Goal: Transaction & Acquisition: Purchase product/service

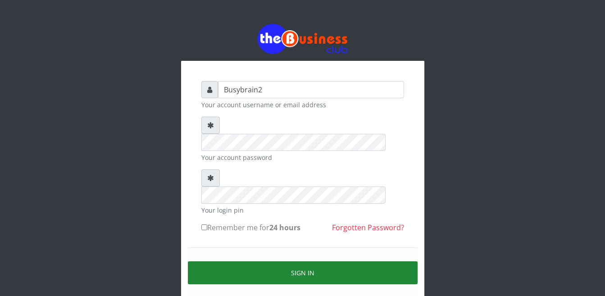
click at [309, 261] on button "Sign in" at bounding box center [303, 272] width 230 height 23
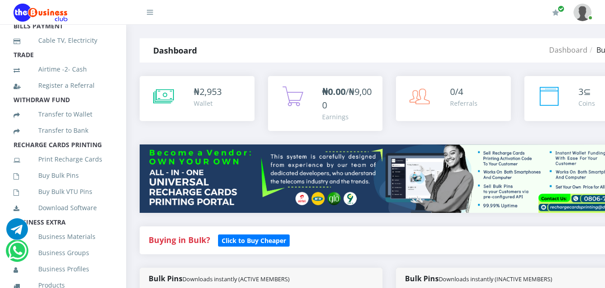
scroll to position [180, 0]
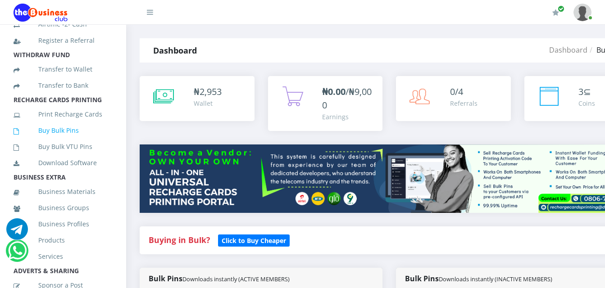
click at [62, 141] on link "Buy Bulk Pins" at bounding box center [63, 130] width 99 height 21
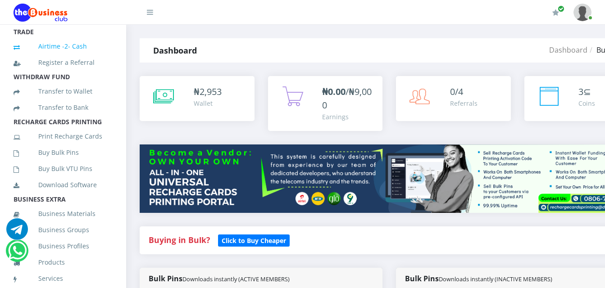
scroll to position [180, 0]
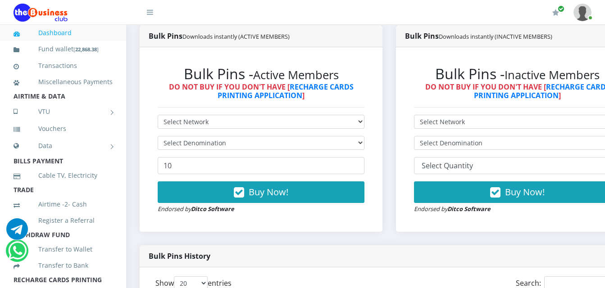
scroll to position [270, 0]
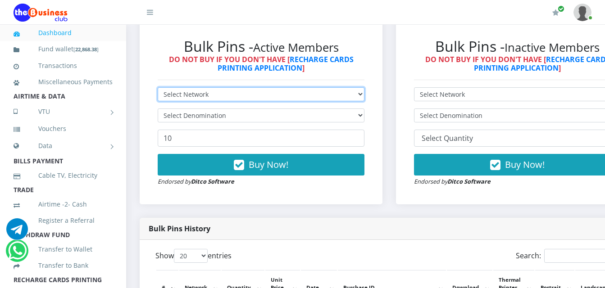
click at [301, 87] on select "Select Network MTN Globacom 9Mobile Airtel" at bounding box center [261, 94] width 207 height 14
select select "MTN"
click at [158, 87] on select "Select Network MTN Globacom 9Mobile Airtel" at bounding box center [261, 94] width 207 height 14
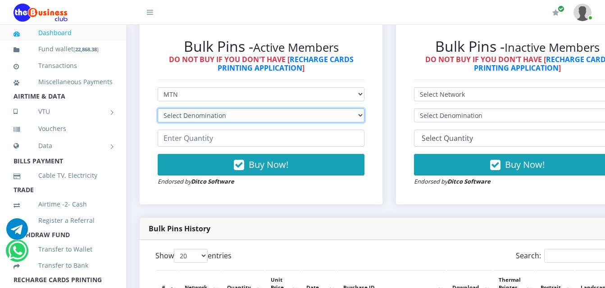
click at [299, 109] on select "Select Denomination MTN NGN100 - ₦96.99 MTN NGN200 - ₦193.98 MTN NGN400 - ₦387.…" at bounding box center [261, 116] width 207 height 14
select select "484.95-500"
click at [158, 109] on select "Select Denomination MTN NGN100 - ₦96.99 MTN NGN200 - ₦193.98 MTN NGN400 - ₦387.…" at bounding box center [261, 116] width 207 height 14
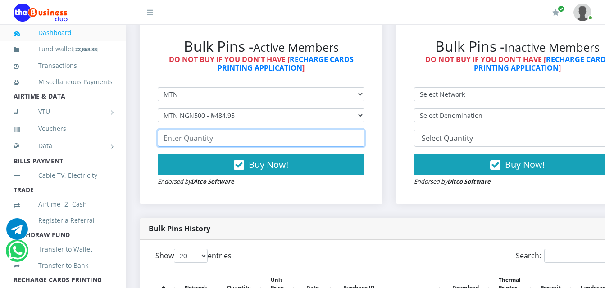
click at [277, 133] on input "number" at bounding box center [261, 138] width 207 height 17
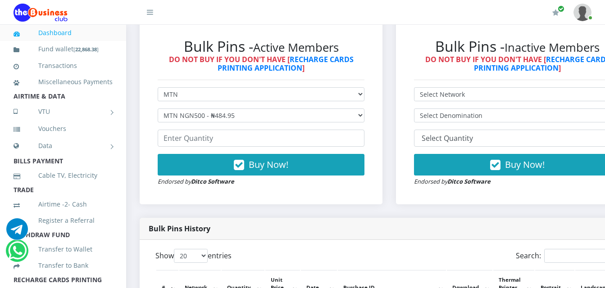
click at [280, 121] on form "Select Network MTN Globacom 9Mobile Airtel Select Denomination MTN NGN100 - ₦96…" at bounding box center [261, 136] width 207 height 99
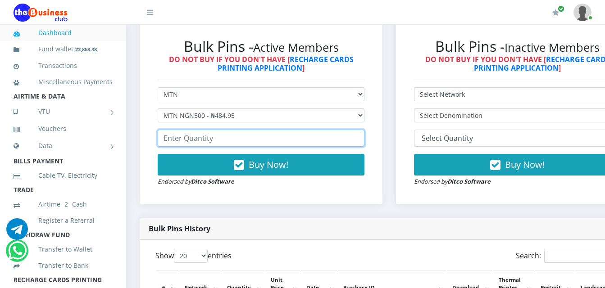
click at [257, 130] on input "number" at bounding box center [261, 138] width 207 height 17
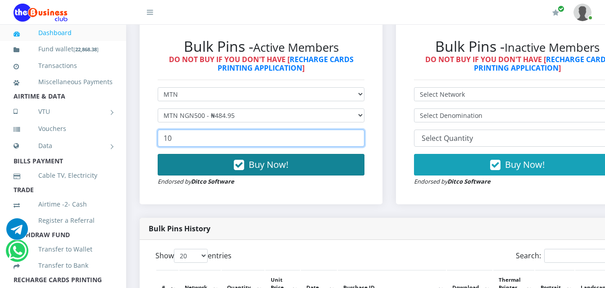
type input "10"
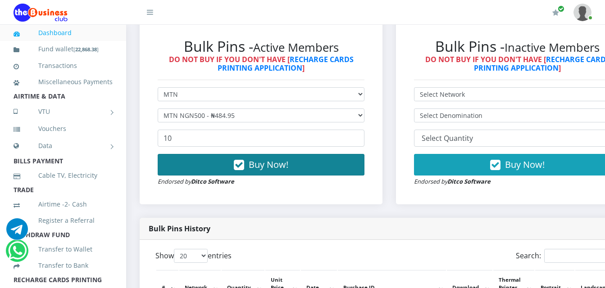
click at [268, 162] on span "Buy Now!" at bounding box center [269, 165] width 40 height 12
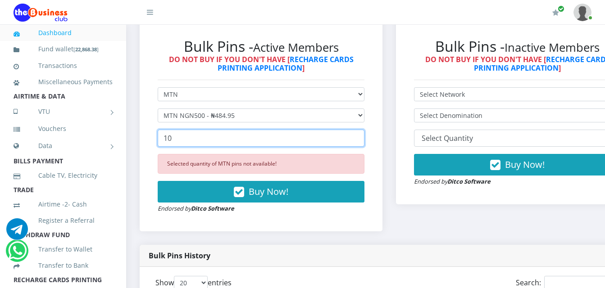
click at [309, 135] on input "10" at bounding box center [261, 138] width 207 height 17
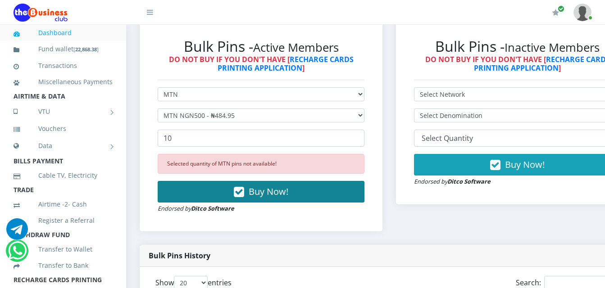
click at [313, 191] on button "Buy Now!" at bounding box center [261, 192] width 207 height 22
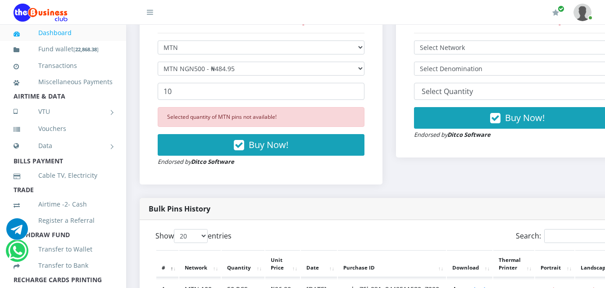
scroll to position [315, 0]
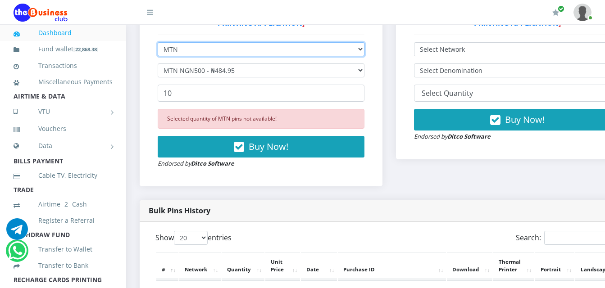
click at [247, 42] on select "Select Network MTN Globacom 9Mobile Airtel" at bounding box center [261, 49] width 207 height 14
click at [158, 42] on select "Select Network MTN Globacom 9Mobile Airtel" at bounding box center [261, 49] width 207 height 14
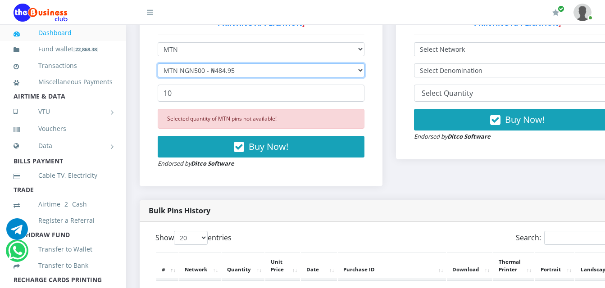
click at [271, 64] on select "Select Denomination MTN NGN100 - ₦96.99 MTN NGN200 - ₦193.98 MTN NGN400 - ₦387.…" at bounding box center [261, 71] width 207 height 14
click at [158, 64] on select "Select Denomination MTN NGN100 - ₦96.99 MTN NGN200 - ₦193.98 MTN NGN400 - ₦387.…" at bounding box center [261, 71] width 207 height 14
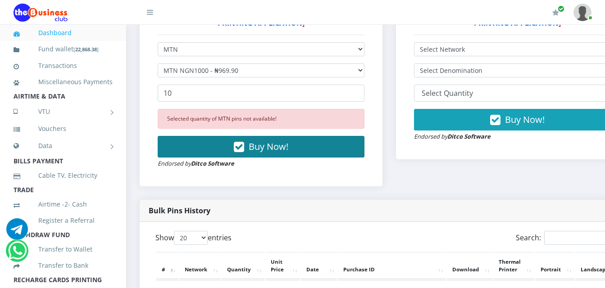
click at [277, 141] on span "Buy Now!" at bounding box center [269, 147] width 40 height 12
click at [278, 144] on span "Buy Now!" at bounding box center [269, 147] width 40 height 12
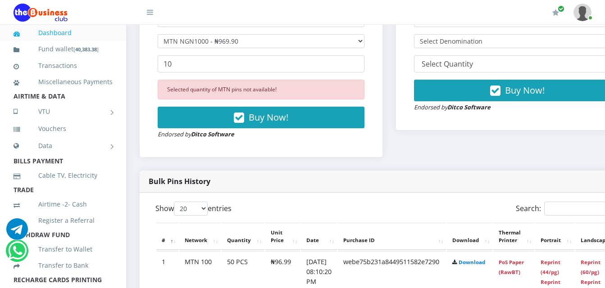
scroll to position [360, 0]
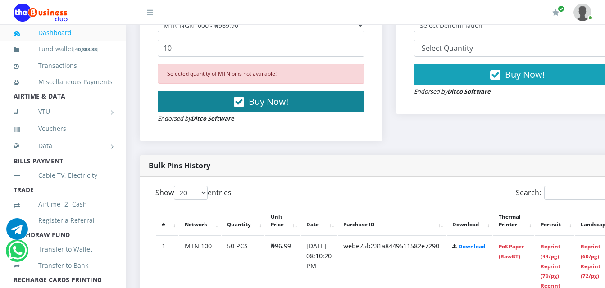
click at [364, 101] on button "Buy Now!" at bounding box center [261, 102] width 207 height 22
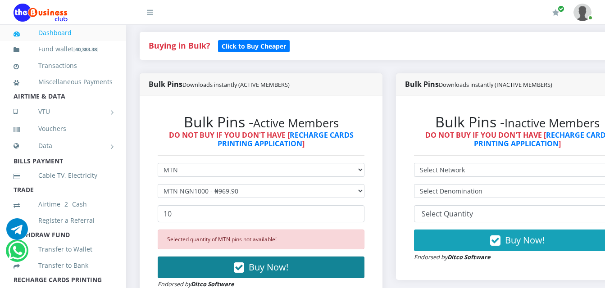
scroll to position [180, 0]
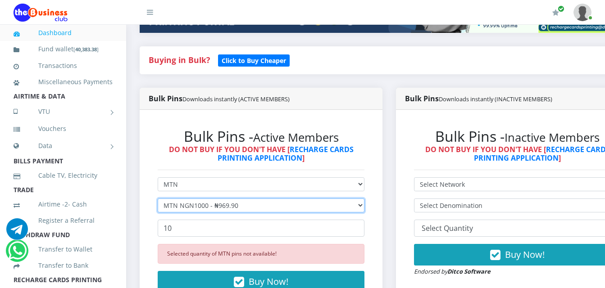
click at [364, 199] on select "Select Denomination MTN NGN100 - ₦96.99 MTN NGN200 - ₦193.98 MTN NGN400 - ₦387.…" at bounding box center [261, 206] width 207 height 14
select select "193.98-200"
click at [158, 199] on select "Select Denomination MTN NGN100 - ₦96.99 MTN NGN200 - ₦193.98 MTN NGN400 - ₦387.…" at bounding box center [261, 206] width 207 height 14
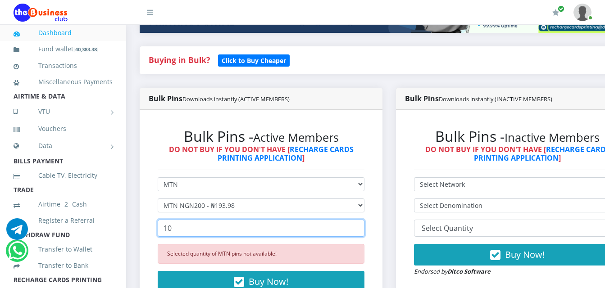
click at [244, 220] on input "10" at bounding box center [261, 228] width 207 height 17
type input "1"
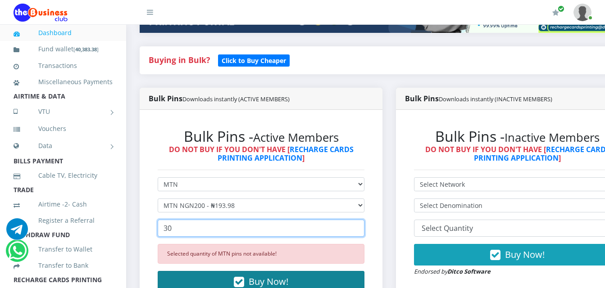
type input "30"
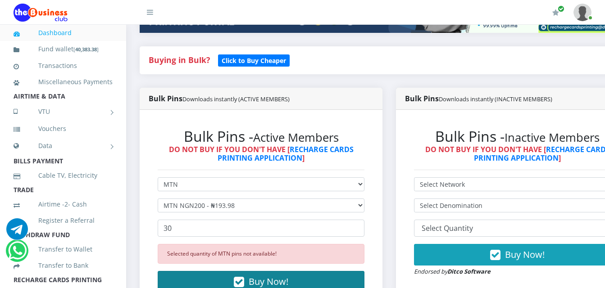
click at [269, 277] on span "Buy Now!" at bounding box center [269, 282] width 40 height 12
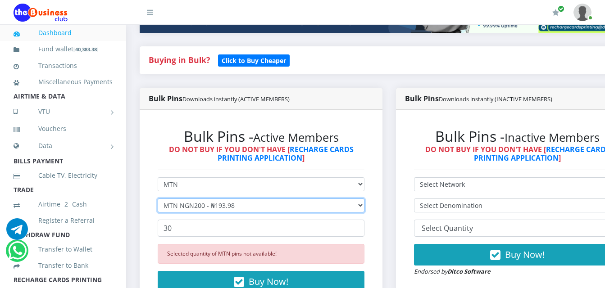
click at [364, 199] on select "Select Denomination MTN NGN100 - ₦96.99 MTN NGN200 - ₦193.98 MTN NGN400 - ₦387.…" at bounding box center [261, 206] width 207 height 14
select select "96.99-100"
click at [158, 199] on select "Select Denomination MTN NGN100 - ₦96.99 MTN NGN200 - ₦193.98 MTN NGN400 - ₦387.…" at bounding box center [261, 206] width 207 height 14
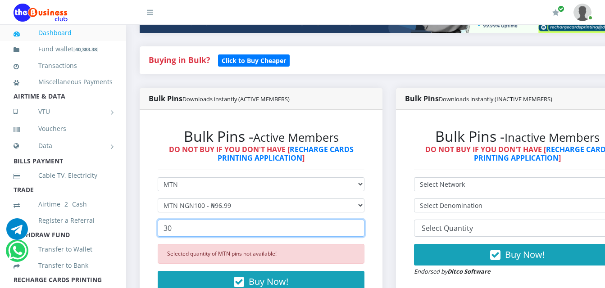
click at [204, 220] on input "30" at bounding box center [261, 228] width 207 height 17
type input "3"
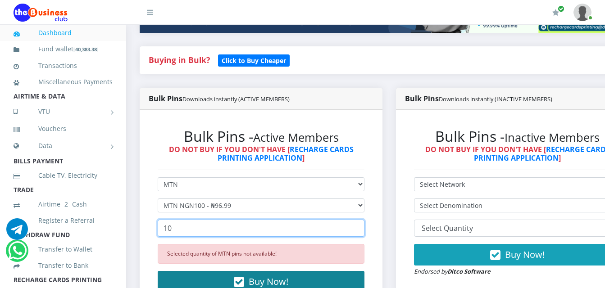
type input "10"
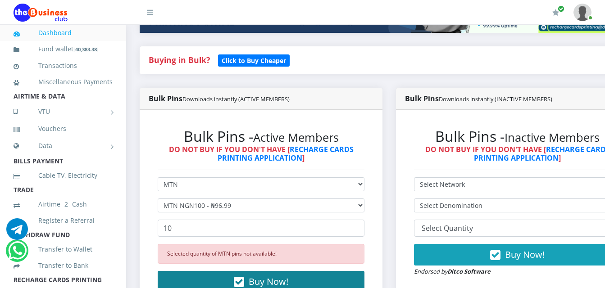
click at [252, 273] on button "Buy Now!" at bounding box center [261, 282] width 207 height 22
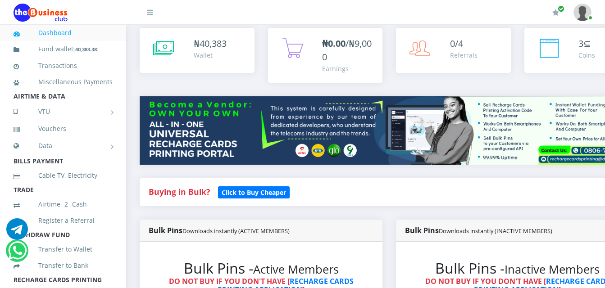
scroll to position [225, 0]
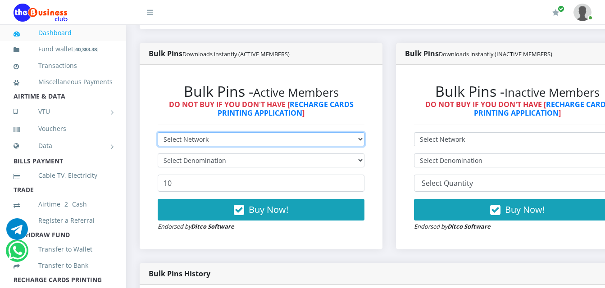
click at [350, 132] on select "Select Network MTN Globacom 9Mobile Airtel" at bounding box center [261, 139] width 207 height 14
select select "Airtel"
click at [158, 132] on select "Select Network MTN Globacom 9Mobile Airtel" at bounding box center [261, 139] width 207 height 14
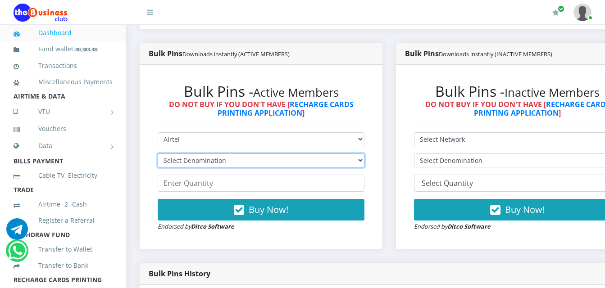
click at [352, 154] on select "Select Denomination Airtel NGN100 - ₦96.38 Airtel NGN200 - ₦192.76 Airtel NGN50…" at bounding box center [261, 161] width 207 height 14
select select "481.9-500"
click at [158, 154] on select "Select Denomination Airtel NGN100 - ₦96.38 Airtel NGN200 - ₦192.76 Airtel NGN50…" at bounding box center [261, 161] width 207 height 14
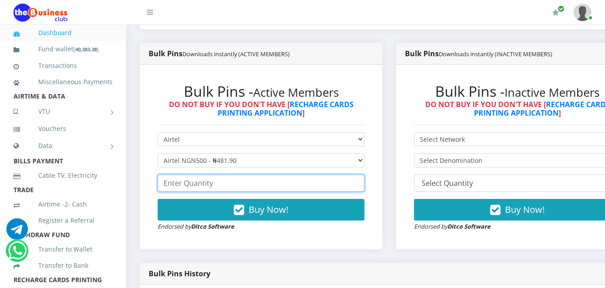
click at [347, 177] on input "number" at bounding box center [261, 183] width 207 height 17
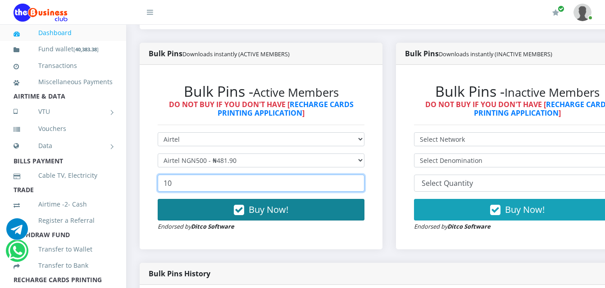
type input "10"
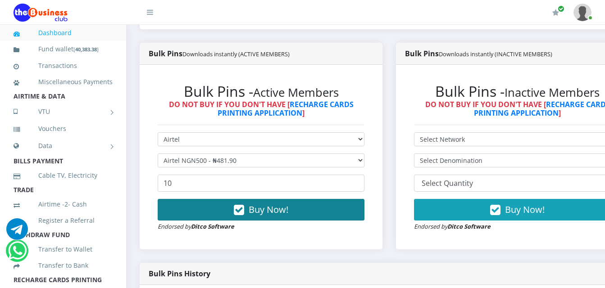
click at [314, 210] on button "Buy Now!" at bounding box center [261, 210] width 207 height 22
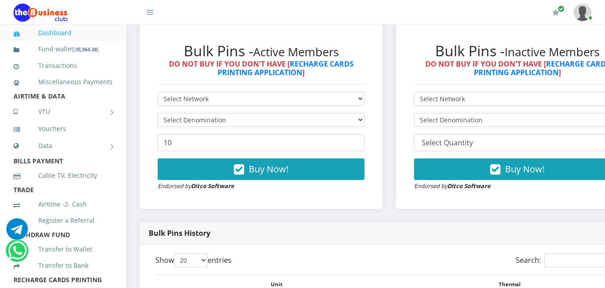
scroll to position [315, 0]
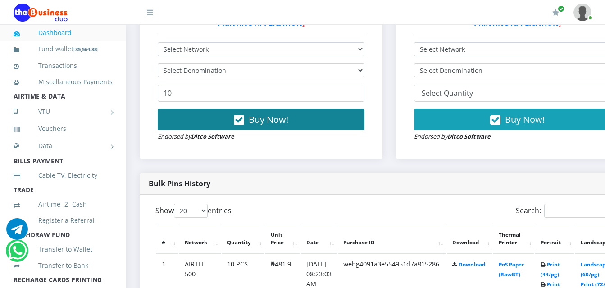
click at [270, 114] on span "Buy Now!" at bounding box center [269, 120] width 40 height 12
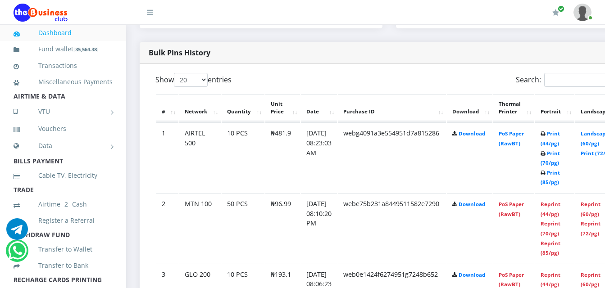
scroll to position [451, 0]
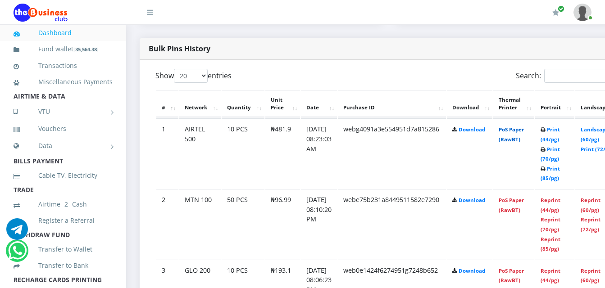
click at [524, 126] on link "PoS Paper (RawBT)" at bounding box center [511, 134] width 25 height 17
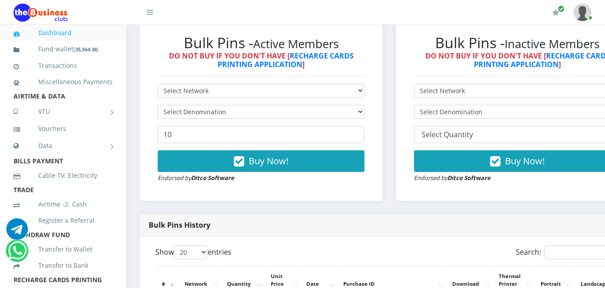
scroll to position [225, 0]
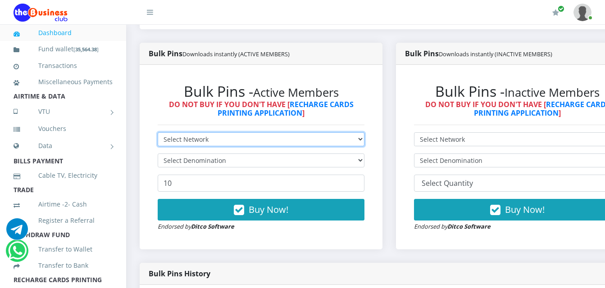
click at [361, 132] on select "Select Network MTN Globacom 9Mobile Airtel" at bounding box center [261, 139] width 207 height 14
select select "MTN"
click at [158, 132] on select "Select Network MTN Globacom 9Mobile Airtel" at bounding box center [261, 139] width 207 height 14
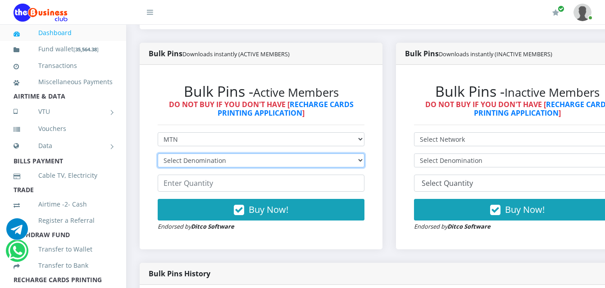
click at [346, 154] on select "Select Denomination MTN NGN100 - ₦96.99 MTN NGN200 - ₦193.98 MTN NGN400 - ₦387.…" at bounding box center [261, 161] width 207 height 14
select select "193.98-200"
click at [158, 154] on select "Select Denomination MTN NGN100 - ₦96.99 MTN NGN200 - ₦193.98 MTN NGN400 - ₦387.…" at bounding box center [261, 161] width 207 height 14
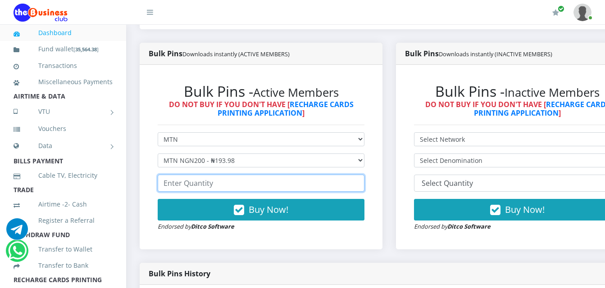
click at [350, 176] on input "number" at bounding box center [261, 183] width 207 height 17
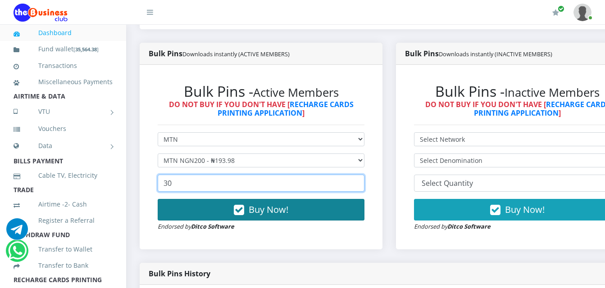
type input "30"
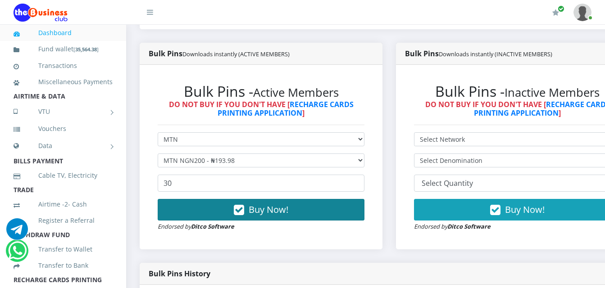
click at [349, 200] on button "Buy Now!" at bounding box center [261, 210] width 207 height 22
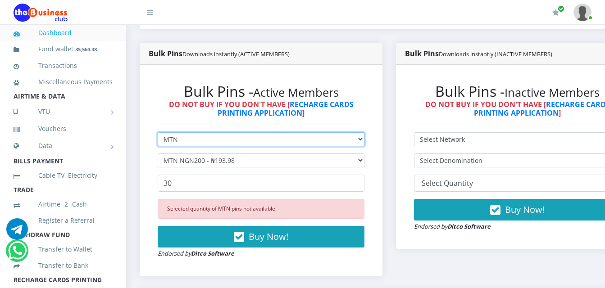
click at [345, 132] on select "Select Network MTN Globacom 9Mobile Airtel" at bounding box center [261, 139] width 207 height 14
click at [158, 132] on select "Select Network MTN Globacom 9Mobile Airtel" at bounding box center [261, 139] width 207 height 14
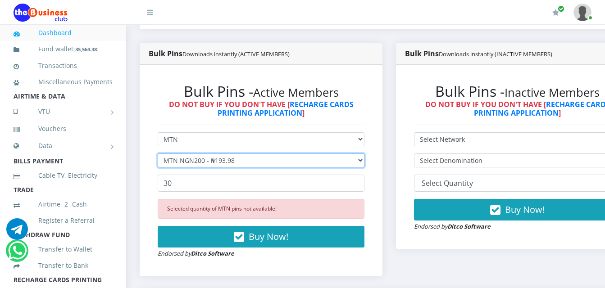
click at [353, 154] on select "Select Denomination MTN NGN100 - ₦96.99 MTN NGN200 - ₦193.98 MTN NGN400 - ₦387.…" at bounding box center [261, 161] width 207 height 14
click at [158, 154] on select "Select Denomination MTN NGN100 - ₦96.99 MTN NGN200 - ₦193.98 MTN NGN400 - ₦387.…" at bounding box center [261, 161] width 207 height 14
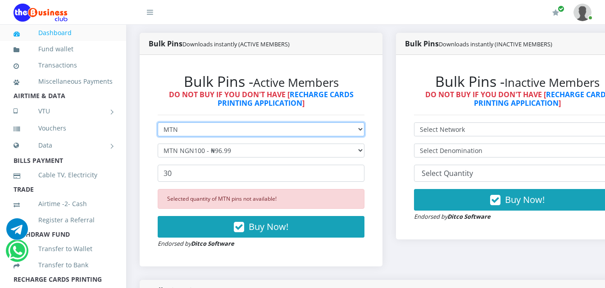
click at [348, 132] on select "Select Network MTN Globacom 9Mobile Airtel" at bounding box center [261, 130] width 207 height 14
click at [158, 124] on select "Select Network MTN Globacom 9Mobile Airtel" at bounding box center [261, 130] width 207 height 14
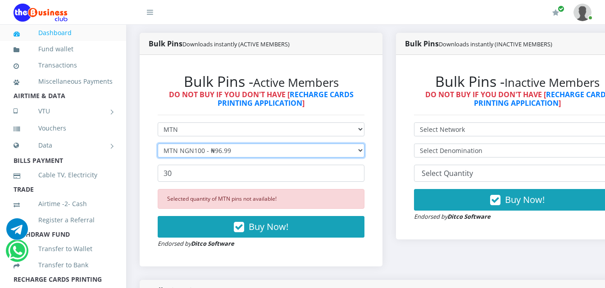
click at [339, 152] on select "Select Denomination MTN NGN100 - ₦96.99 MTN NGN200 - ₦193.98 MTN NGN400 - ₦387.…" at bounding box center [261, 151] width 207 height 14
select select "193.98-200"
click at [158, 146] on select "Select Denomination MTN NGN100 - ₦96.99 MTN NGN200 - ₦193.98 MTN NGN400 - ₦387.…" at bounding box center [261, 151] width 207 height 14
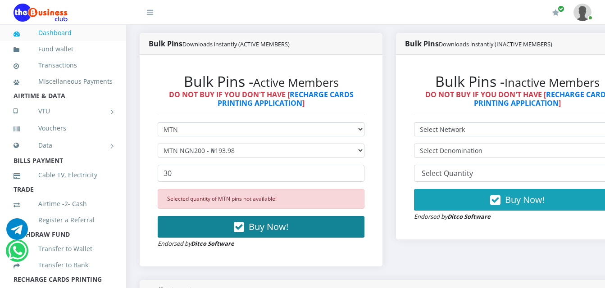
click at [323, 224] on button "Buy Now!" at bounding box center [261, 227] width 207 height 22
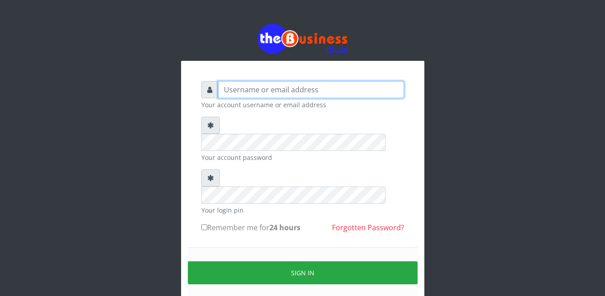
type input "Busybrain2"
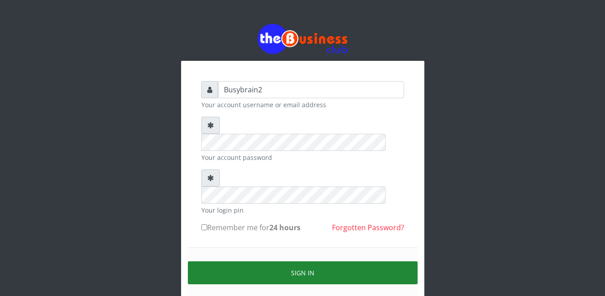
click at [312, 261] on button "Sign in" at bounding box center [303, 272] width 230 height 23
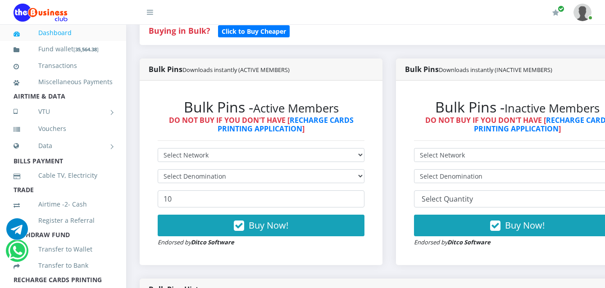
scroll to position [225, 0]
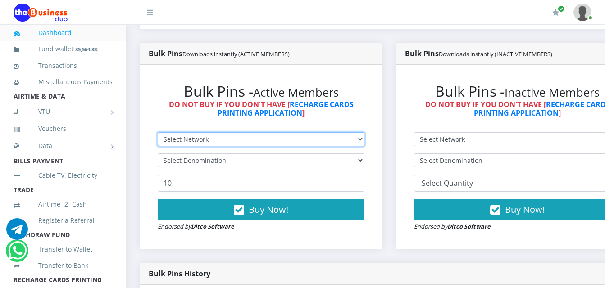
click at [250, 132] on select "Select Network MTN Globacom 9Mobile Airtel" at bounding box center [261, 139] width 207 height 14
select select "MTN"
click at [158, 132] on select "Select Network MTN Globacom 9Mobile Airtel" at bounding box center [261, 139] width 207 height 14
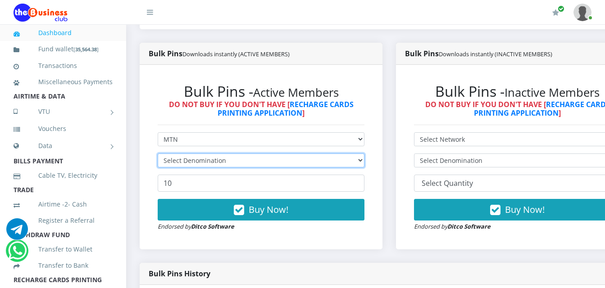
click at [239, 154] on select "Select Denomination" at bounding box center [261, 161] width 207 height 14
select select "193.98-200"
click at [158, 154] on select "Select Denomination MTN NGN100 - ₦96.99 MTN NGN200 - ₦193.98 MTN NGN400 - ₦387.…" at bounding box center [261, 161] width 207 height 14
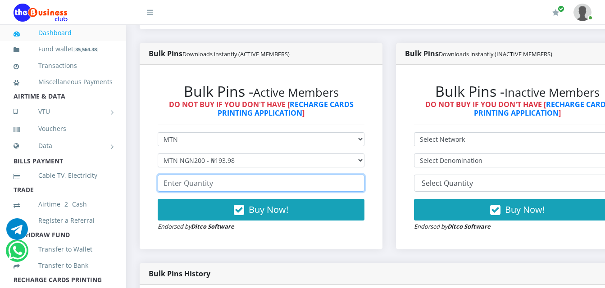
click at [226, 176] on input "number" at bounding box center [261, 183] width 207 height 17
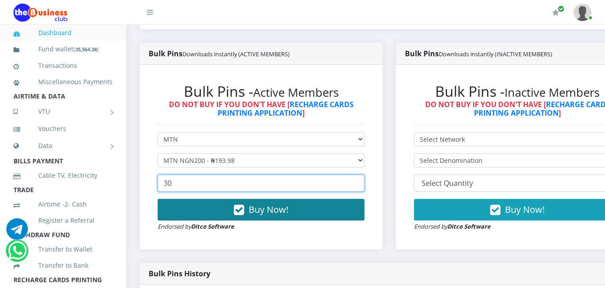
type input "30"
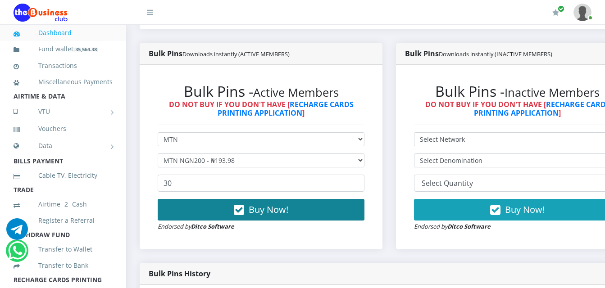
click at [266, 204] on span "Buy Now!" at bounding box center [269, 210] width 40 height 12
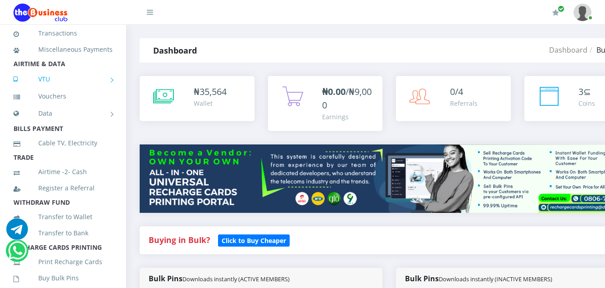
scroll to position [17, 0]
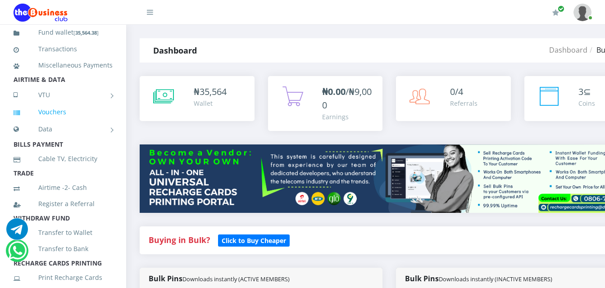
click at [73, 123] on link "Vouchers" at bounding box center [63, 112] width 99 height 21
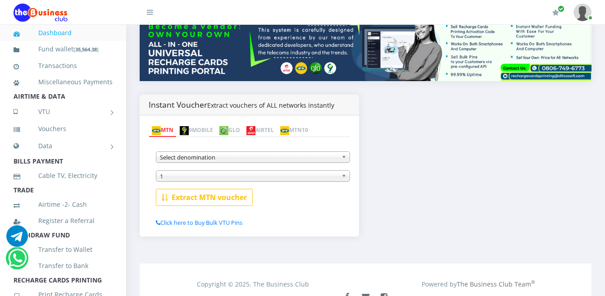
scroll to position [135, 0]
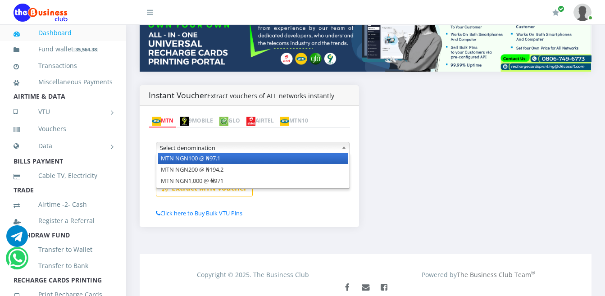
click at [303, 142] on span "Select denomination" at bounding box center [249, 147] width 178 height 11
click at [299, 153] on li "MTN NGN100 @ ₦97.1" at bounding box center [253, 158] width 190 height 11
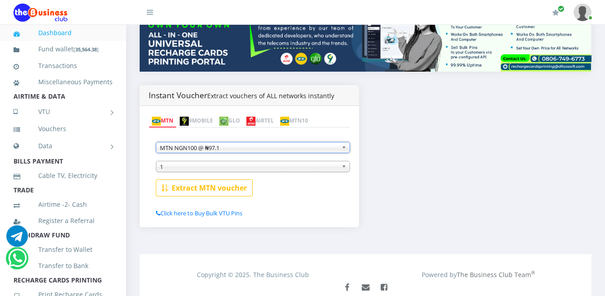
click at [302, 142] on span "MTN NGN100 @ ₦97.1" at bounding box center [249, 147] width 178 height 11
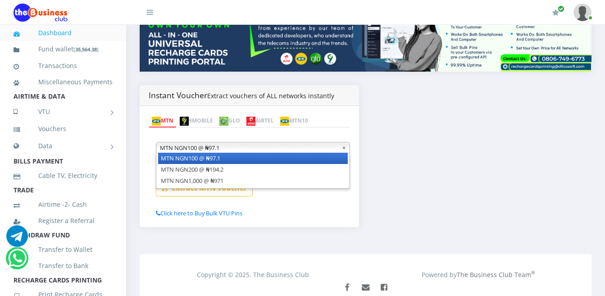
click at [311, 115] on link "MTN10" at bounding box center [294, 121] width 34 height 13
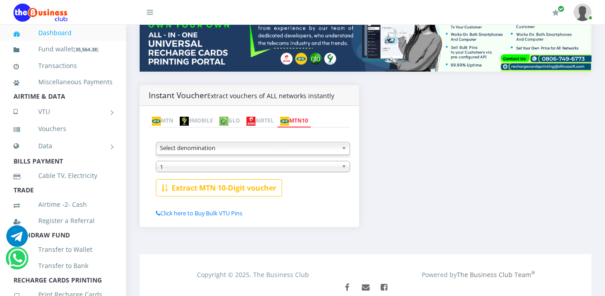
click at [321, 142] on span "Select denomination" at bounding box center [249, 147] width 178 height 11
click at [345, 142] on b at bounding box center [346, 147] width 8 height 10
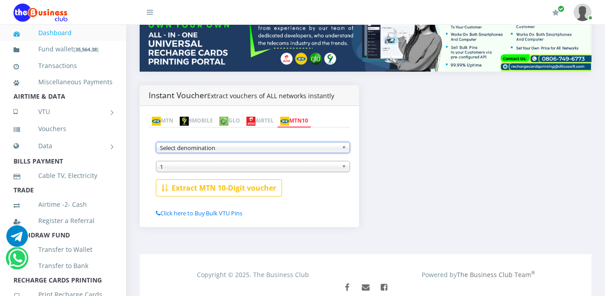
click at [345, 142] on b at bounding box center [346, 147] width 8 height 10
click at [346, 142] on b at bounding box center [346, 147] width 8 height 10
click at [347, 142] on b at bounding box center [346, 147] width 8 height 10
click at [348, 142] on b at bounding box center [346, 147] width 8 height 10
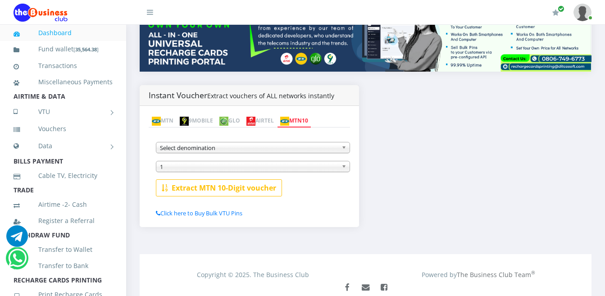
click at [311, 115] on link "MTN10" at bounding box center [294, 121] width 34 height 13
click at [320, 142] on span "Select denomination" at bounding box center [249, 147] width 178 height 11
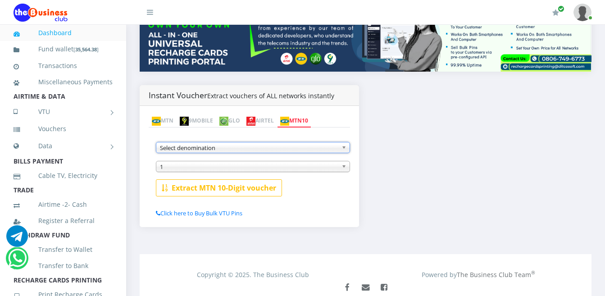
click at [159, 117] on img at bounding box center [156, 121] width 9 height 9
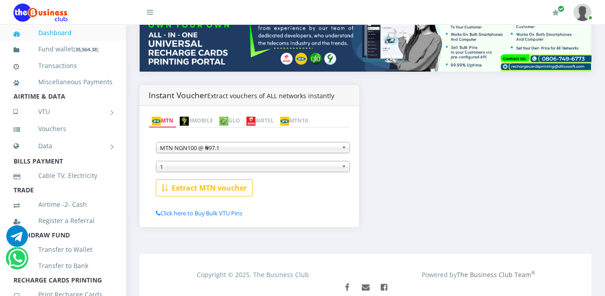
click at [200, 142] on span "MTN NGN100 @ ₦97.1" at bounding box center [249, 147] width 178 height 11
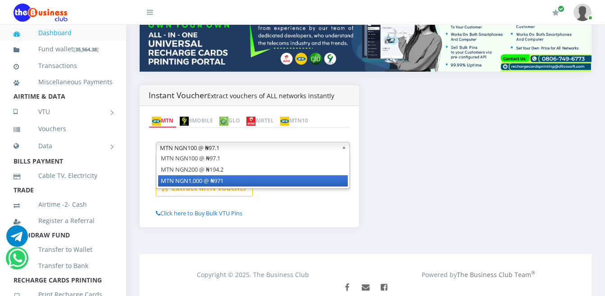
click at [207, 175] on li "MTN NGN1,000 @ ₦971" at bounding box center [253, 180] width 190 height 11
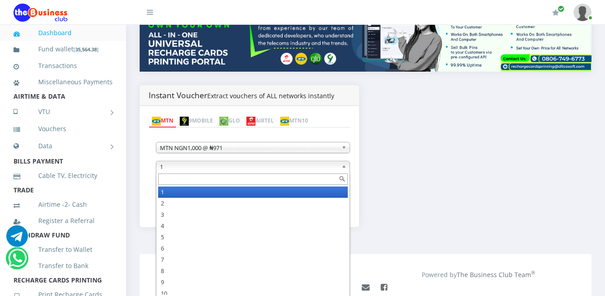
click at [207, 161] on span "1" at bounding box center [249, 166] width 178 height 11
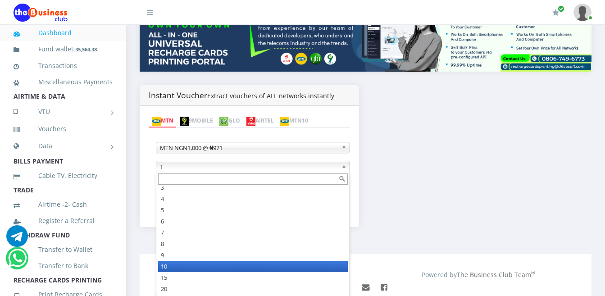
click at [166, 261] on li "10" at bounding box center [253, 266] width 190 height 11
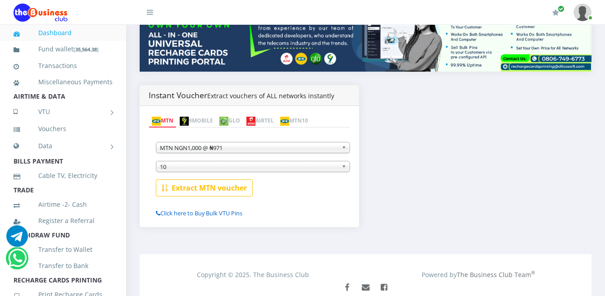
click at [229, 209] on link "Click here to Buy Bulk VTU Pins" at bounding box center [199, 213] width 87 height 8
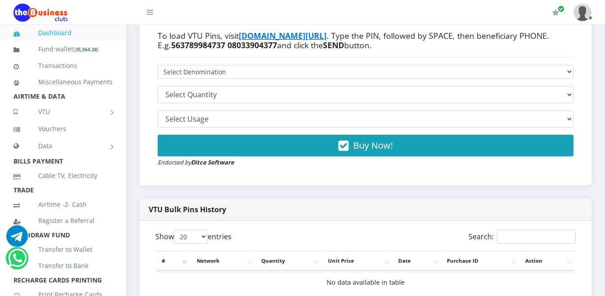
scroll to position [180, 0]
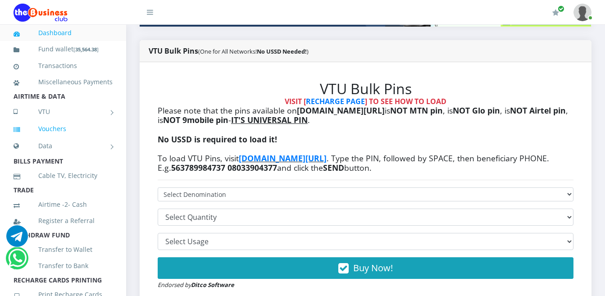
click at [63, 139] on link "Vouchers" at bounding box center [63, 128] width 99 height 21
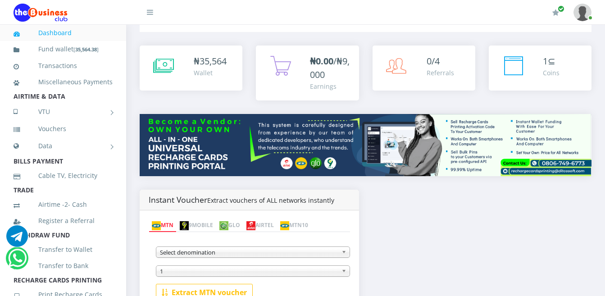
scroll to position [135, 0]
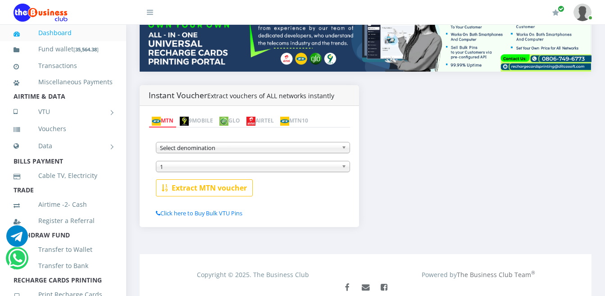
click at [254, 131] on div "MTN NGN100 @ ₦97.1 MTN NGN200 @ ₦194.2 MTN NGN1,000 @ ₦971 Select denomination" at bounding box center [253, 142] width 194 height 23
click at [254, 142] on span "Select denomination" at bounding box center [249, 147] width 178 height 11
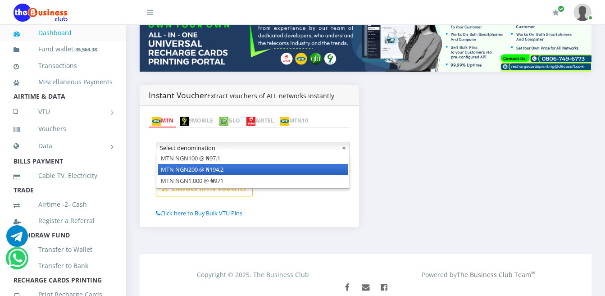
click at [248, 164] on li "MTN NGN200 @ ₦194.2" at bounding box center [253, 169] width 190 height 11
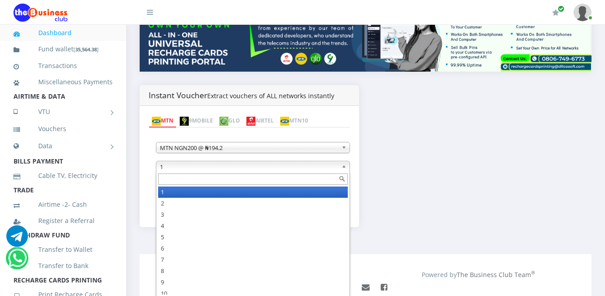
click at [248, 161] on span "1" at bounding box center [249, 166] width 178 height 11
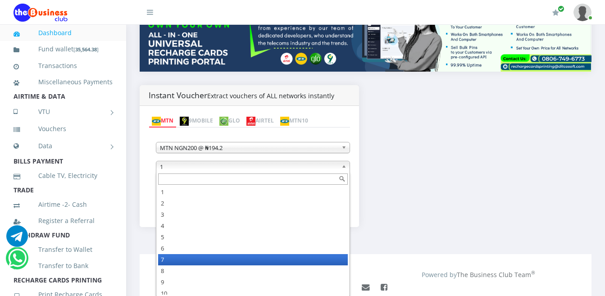
scroll to position [27, 0]
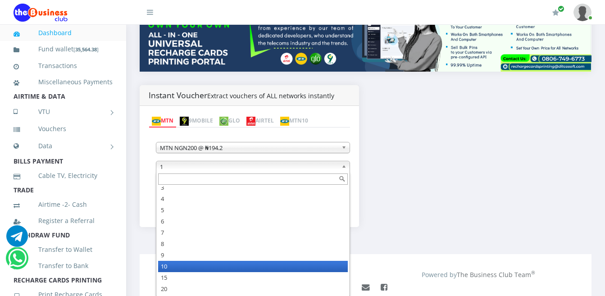
click at [210, 261] on li "10" at bounding box center [253, 266] width 190 height 11
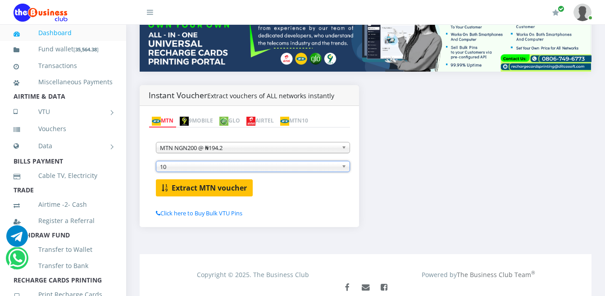
click at [246, 183] on b "Extract MTN voucher" at bounding box center [209, 188] width 75 height 10
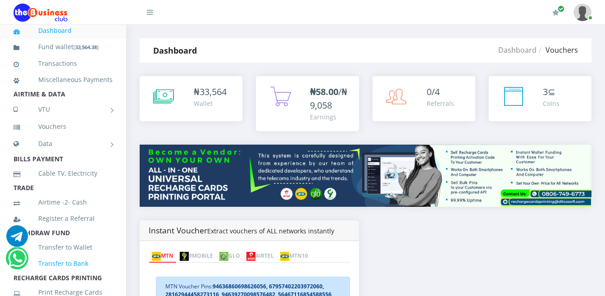
scroll to position [0, 0]
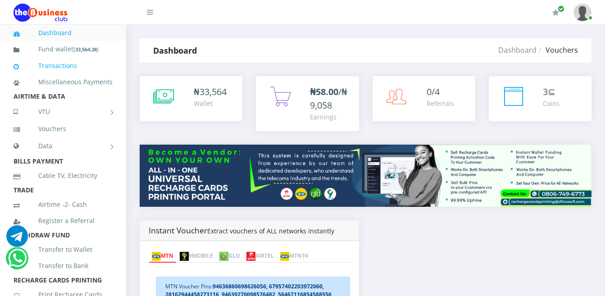
click at [76, 64] on link "Transactions" at bounding box center [63, 65] width 99 height 21
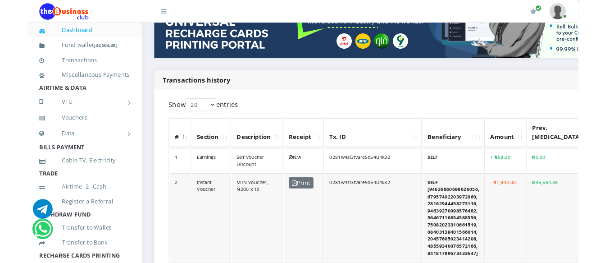
scroll to position [180, 0]
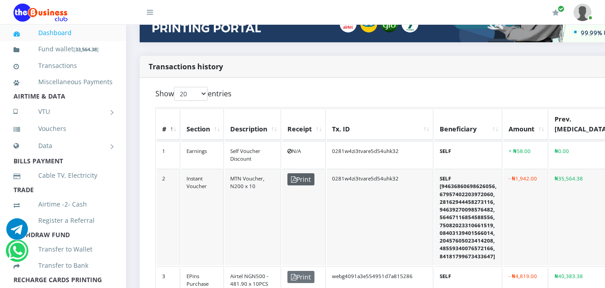
click at [297, 173] on span "Print" at bounding box center [300, 179] width 27 height 12
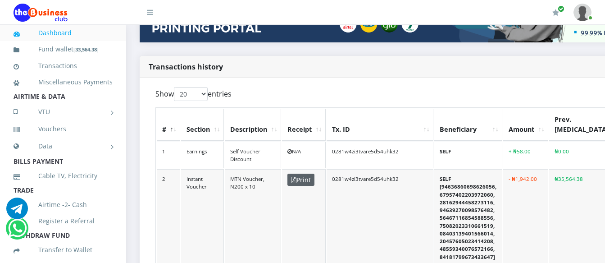
click at [300, 173] on span "Print" at bounding box center [300, 179] width 27 height 12
click at [303, 173] on span "Print" at bounding box center [300, 179] width 27 height 12
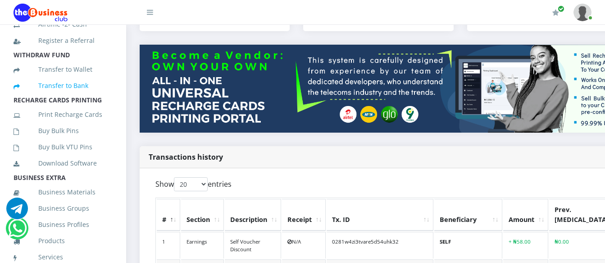
scroll to position [192, 0]
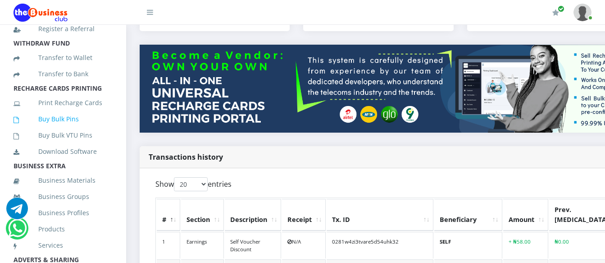
click at [71, 128] on link "Buy Bulk Pins" at bounding box center [63, 119] width 99 height 21
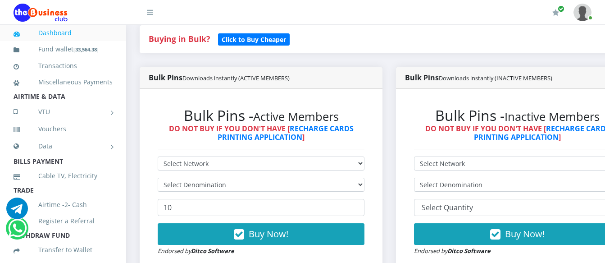
scroll to position [270, 0]
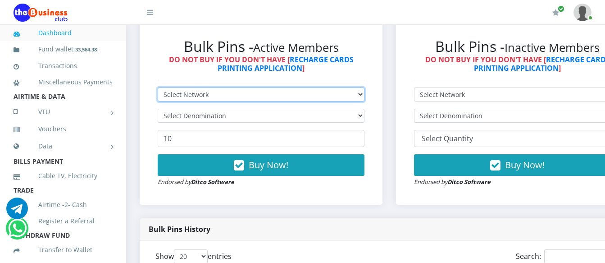
click at [297, 87] on select "Select Network MTN Globacom 9Mobile Airtel" at bounding box center [261, 94] width 207 height 14
select select "MTN"
click at [158, 87] on select "Select Network MTN Globacom 9Mobile Airtel" at bounding box center [261, 94] width 207 height 14
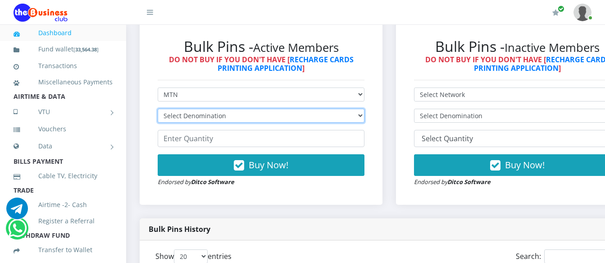
click at [296, 109] on select "Select Denomination MTN NGN100 - ₦96.99 MTN NGN200 - ₦193.98 MTN NGN400 - ₦387.…" at bounding box center [261, 116] width 207 height 14
select select "484.95-500"
click at [158, 109] on select "Select Denomination MTN NGN100 - ₦96.99 MTN NGN200 - ₦193.98 MTN NGN400 - ₦387.…" at bounding box center [261, 116] width 207 height 14
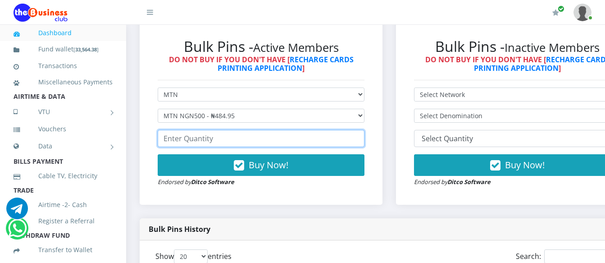
click at [292, 137] on input "number" at bounding box center [261, 138] width 207 height 17
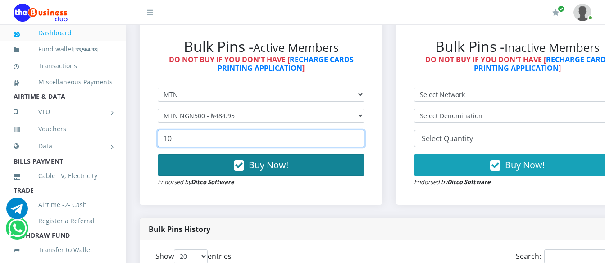
type input "10"
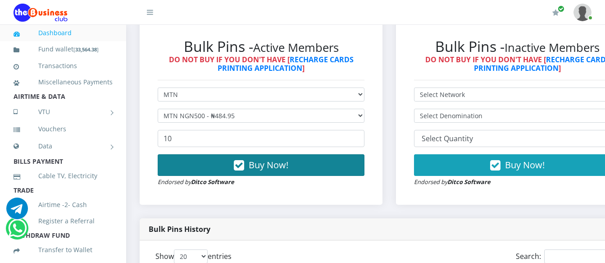
click at [282, 159] on span "Buy Now!" at bounding box center [269, 165] width 40 height 12
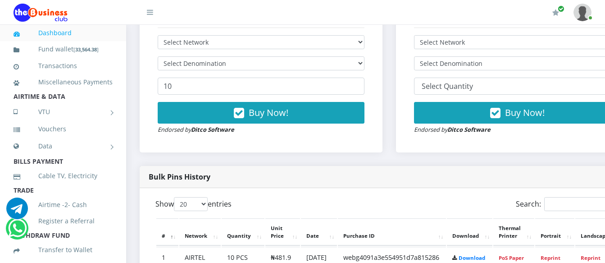
scroll to position [315, 0]
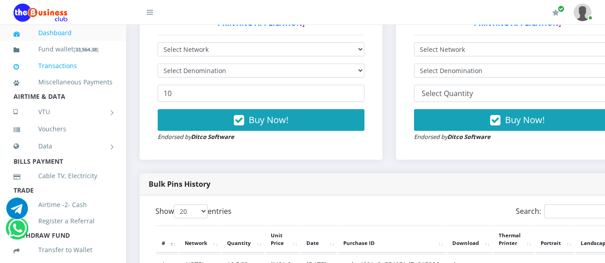
click at [55, 65] on link "Transactions" at bounding box center [63, 65] width 99 height 21
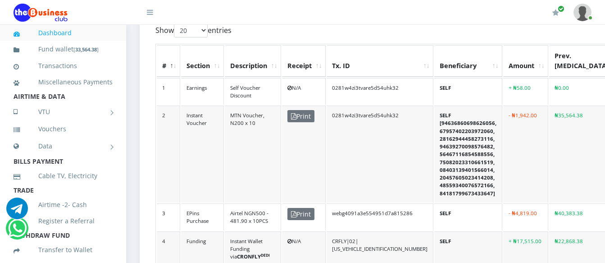
scroll to position [270, 0]
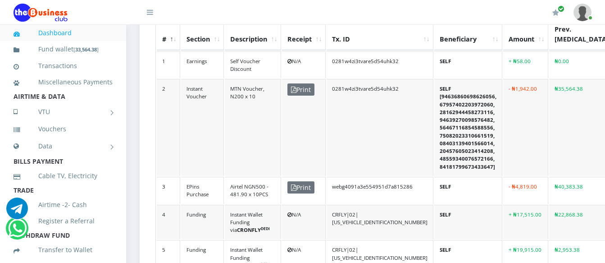
click at [449, 157] on td "SELF [94636860698626056, 67957402203972060, 28162944458273116, 9463927009857648…" at bounding box center [468, 127] width 68 height 97
click at [483, 151] on td "SELF [94636860698626056, 67957402203972060, 28162944458273116, 9463927009857648…" at bounding box center [468, 127] width 68 height 97
click at [301, 83] on span "Print" at bounding box center [300, 89] width 27 height 12
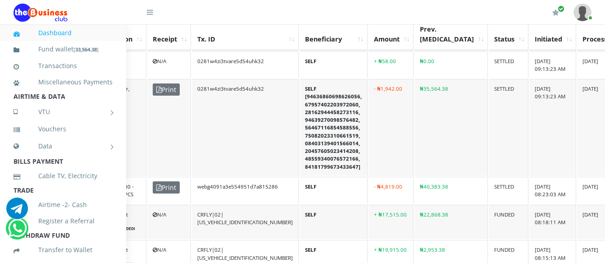
scroll to position [270, 139]
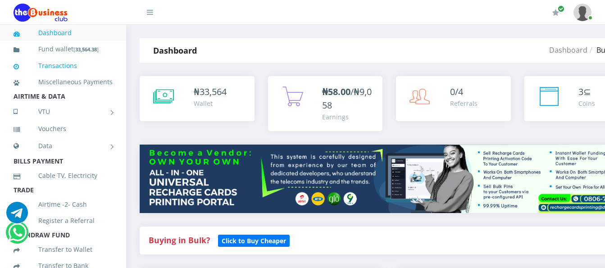
click at [72, 59] on link "Transactions" at bounding box center [63, 65] width 99 height 21
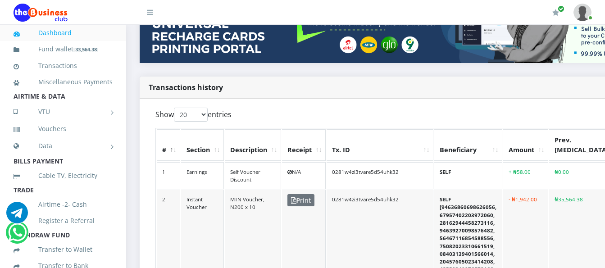
scroll to position [180, 0]
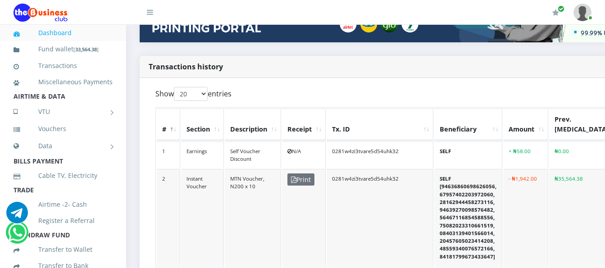
click at [197, 169] on td "Instant Voucher" at bounding box center [202, 217] width 43 height 97
click at [262, 175] on td "MTN Voucher, N200 x 10" at bounding box center [253, 217] width 56 height 97
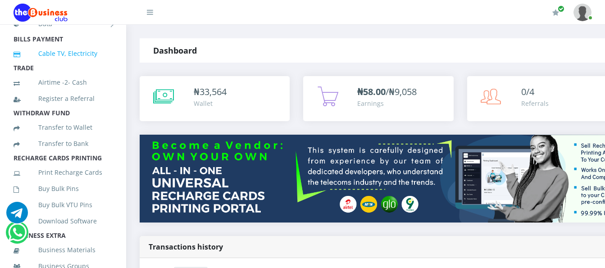
scroll to position [135, 0]
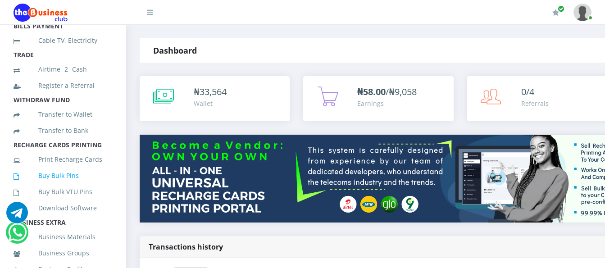
click at [65, 186] on link "Buy Bulk Pins" at bounding box center [63, 175] width 99 height 21
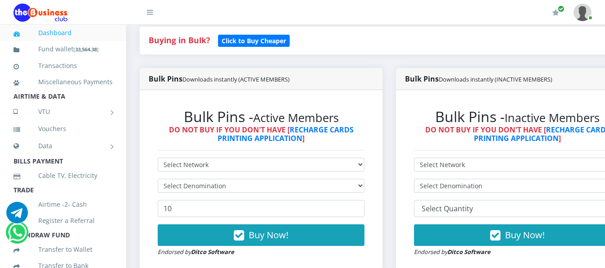
scroll to position [270, 0]
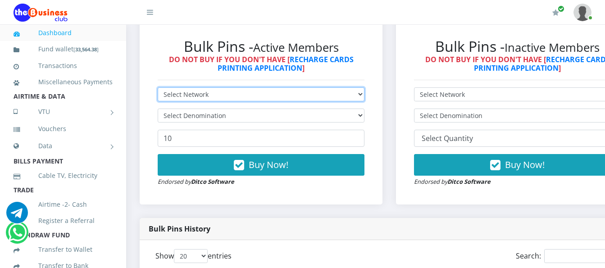
click at [328, 87] on select "Select Network MTN Globacom 9Mobile Airtel" at bounding box center [261, 94] width 207 height 14
select select "MTN"
click at [158, 87] on select "Select Network MTN Globacom 9Mobile Airtel" at bounding box center [261, 94] width 207 height 14
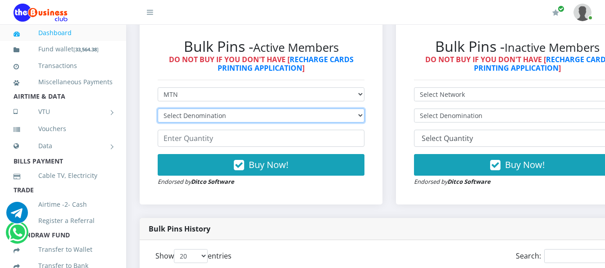
click at [346, 109] on select "Select Denomination MTN NGN100 - ₦96.99 MTN NGN200 - ₦193.98 MTN NGN400 - ₦387.…" at bounding box center [261, 116] width 207 height 14
select select "96.99-100"
click at [158, 109] on select "Select Denomination MTN NGN100 - ₦96.99 MTN NGN200 - ₦193.98 MTN NGN400 - ₦387.…" at bounding box center [261, 116] width 207 height 14
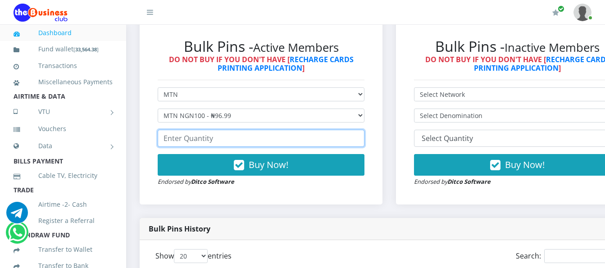
click at [347, 130] on input "number" at bounding box center [261, 138] width 207 height 17
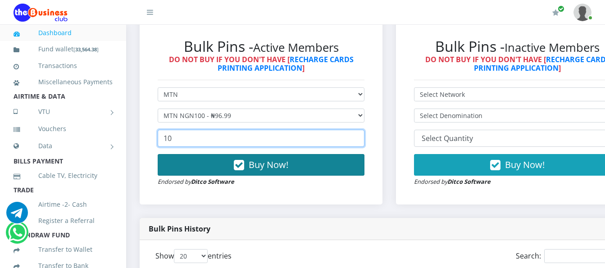
type input "10"
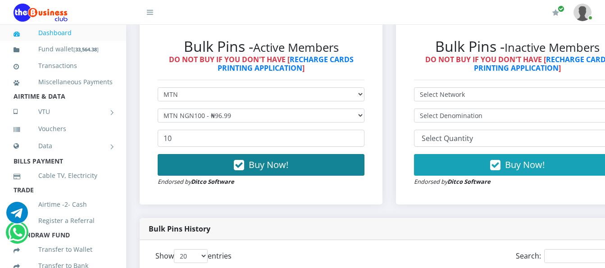
click at [351, 158] on button "Buy Now!" at bounding box center [261, 165] width 207 height 22
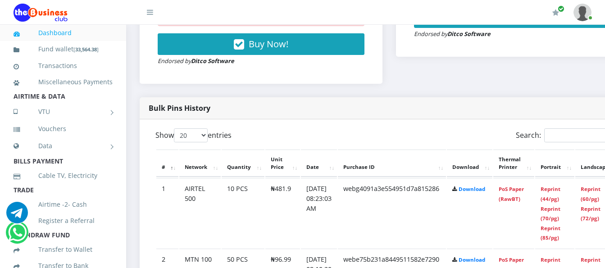
scroll to position [315, 0]
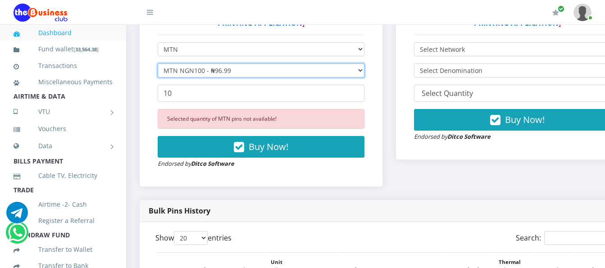
click at [364, 64] on select "Select Denomination MTN NGN100 - ₦96.99 MTN NGN200 - ₦193.98 MTN NGN400 - ₦387.…" at bounding box center [261, 71] width 207 height 14
click at [158, 64] on select "Select Denomination MTN NGN100 - ₦96.99 MTN NGN200 - ₦193.98 MTN NGN400 - ₦387.…" at bounding box center [261, 71] width 207 height 14
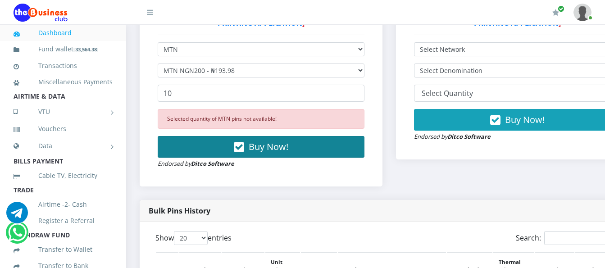
click at [362, 136] on button "Buy Now!" at bounding box center [261, 147] width 207 height 22
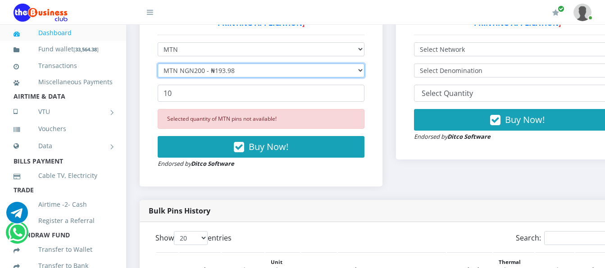
click at [364, 64] on select "Select Denomination MTN NGN100 - ₦96.99 MTN NGN200 - ₦193.98 MTN NGN400 - ₦387.…" at bounding box center [261, 71] width 207 height 14
select select "484.95-500"
click at [158, 64] on select "Select Denomination MTN NGN100 - ₦96.99 MTN NGN200 - ₦193.98 MTN NGN400 - ₦387.…" at bounding box center [261, 71] width 207 height 14
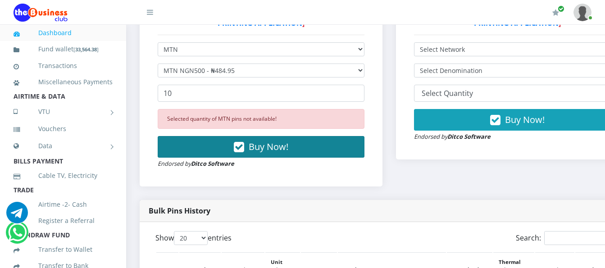
click at [363, 136] on button "Buy Now!" at bounding box center [261, 147] width 207 height 22
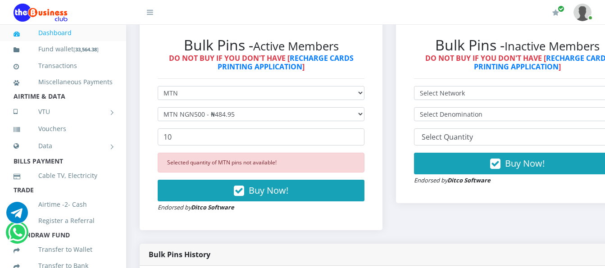
scroll to position [270, 0]
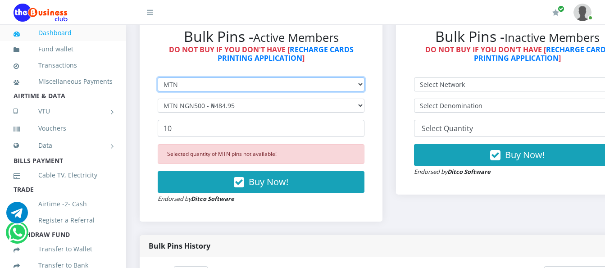
click at [364, 87] on select "Select Network MTN Globacom 9Mobile Airtel" at bounding box center [261, 84] width 207 height 14
select select "Airtel"
click at [158, 79] on select "Select Network MTN Globacom 9Mobile Airtel" at bounding box center [261, 84] width 207 height 14
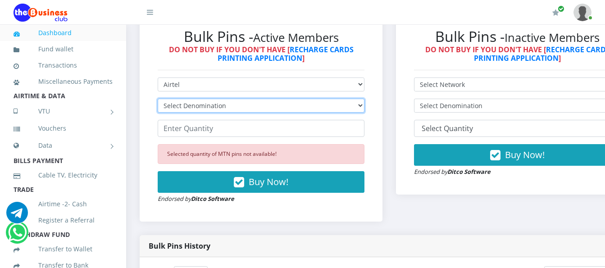
click at [364, 105] on select "Select Denomination Airtel NGN100 - ₦96.38 Airtel NGN200 - ₦192.76 Airtel NGN50…" at bounding box center [261, 106] width 207 height 14
select select "96.38-100"
click at [158, 100] on select "Select Denomination Airtel NGN100 - ₦96.38 Airtel NGN200 - ₦192.76 Airtel NGN50…" at bounding box center [261, 106] width 207 height 14
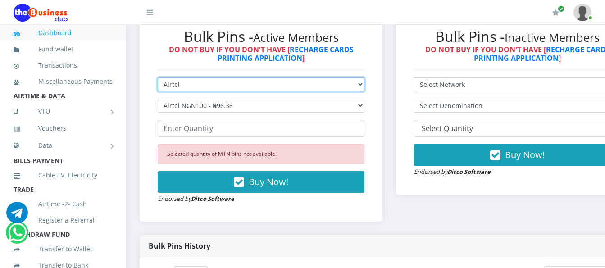
click at [364, 89] on select "Select Network MTN Globacom 9Mobile Airtel" at bounding box center [261, 84] width 207 height 14
select select "Glo"
click at [158, 79] on select "Select Network MTN Globacom 9Mobile Airtel" at bounding box center [261, 84] width 207 height 14
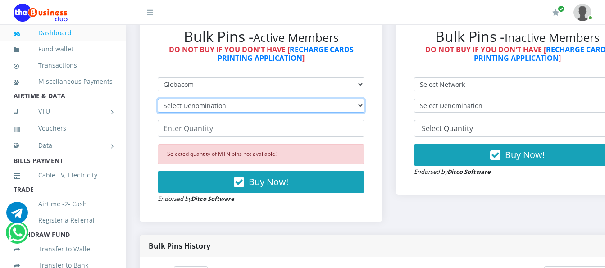
click at [363, 104] on select "Select Denomination Glo NGN100 - ₦96.55 Glo NGN200 - ₦193.10 Glo NGN500 - ₦482.…" at bounding box center [261, 106] width 207 height 14
select select "96.55-100"
click at [158, 100] on select "Select Denomination Glo NGN100 - ₦96.55 Glo NGN200 - ₦193.10 Glo NGN500 - ₦482.…" at bounding box center [261, 106] width 207 height 14
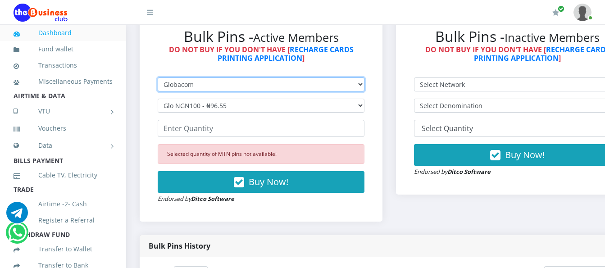
click at [364, 86] on select "Select Network MTN Globacom 9Mobile Airtel" at bounding box center [261, 84] width 207 height 14
select select "MTN"
click at [158, 79] on select "Select Network MTN Globacom 9Mobile Airtel" at bounding box center [261, 84] width 207 height 14
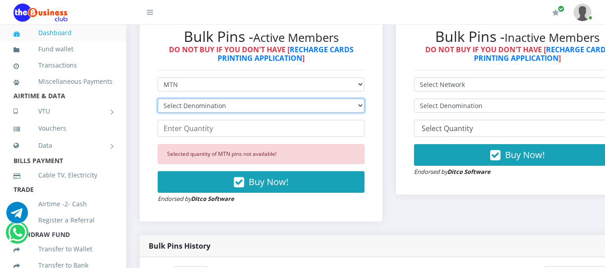
click at [364, 110] on select "Select Denomination MTN NGN100 - ₦96.99 MTN NGN200 - ₦193.98 MTN NGN400 - ₦387.…" at bounding box center [261, 106] width 207 height 14
select select "193.98-200"
click at [158, 100] on select "Select Denomination MTN NGN100 - ₦96.99 MTN NGN200 - ₦193.98 MTN NGN400 - ₦387.…" at bounding box center [261, 106] width 207 height 14
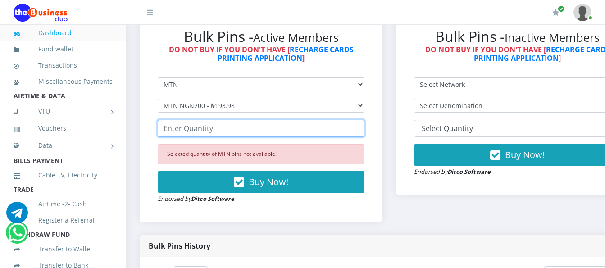
click at [330, 132] on input "number" at bounding box center [261, 128] width 207 height 17
type input "30"
click at [364, 129] on input "30" at bounding box center [261, 128] width 207 height 17
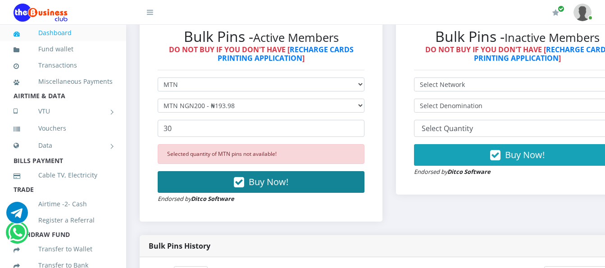
click at [319, 184] on button "Buy Now!" at bounding box center [261, 182] width 207 height 22
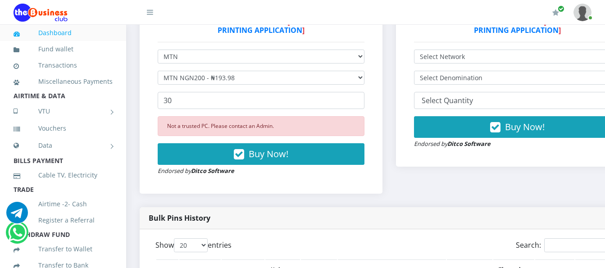
scroll to position [315, 0]
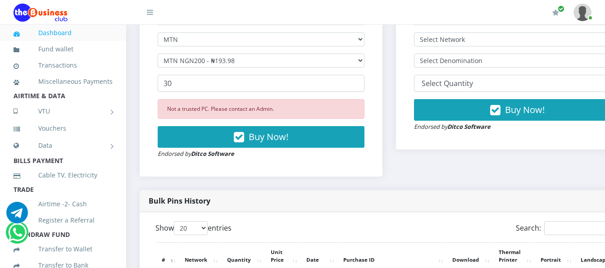
click at [30, 23] on link at bounding box center [70, 12] width 113 height 24
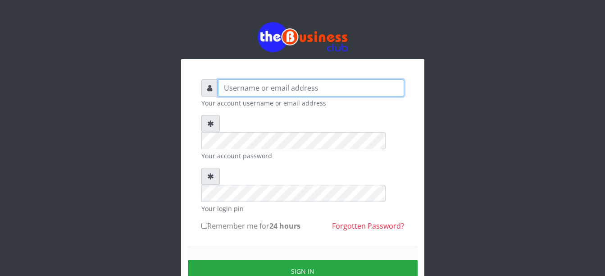
type input "Busybrain2"
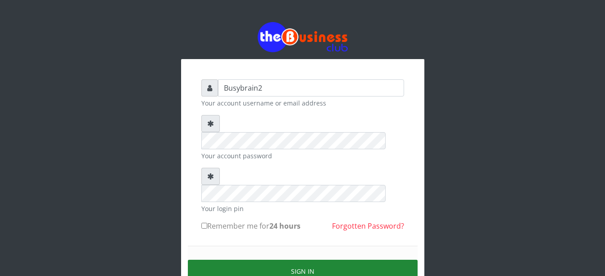
click at [306, 260] on button "Sign in" at bounding box center [303, 271] width 230 height 23
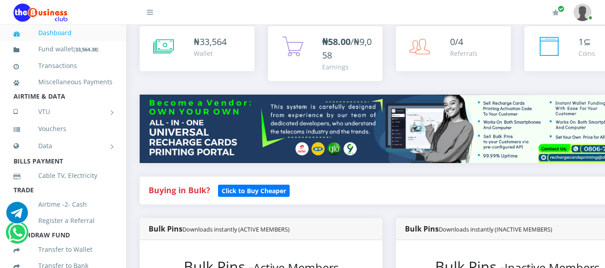
scroll to position [180, 0]
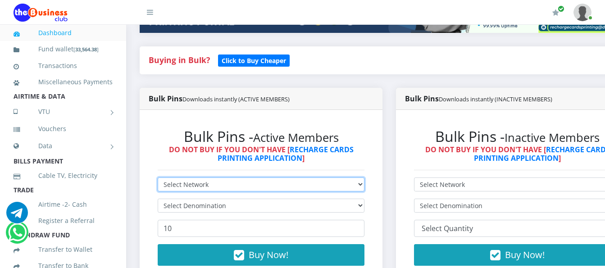
click at [364, 178] on select "Select Network MTN Globacom 9Mobile Airtel" at bounding box center [261, 185] width 207 height 14
select select "MTN"
click at [158, 178] on select "Select Network MTN Globacom 9Mobile Airtel" at bounding box center [261, 185] width 207 height 14
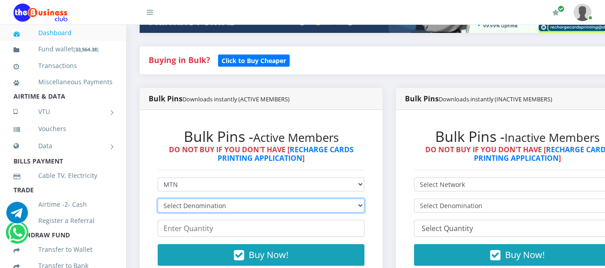
click at [364, 200] on select "Select Denomination MTN NGN100 - ₦96.99 MTN NGN200 - ₦193.98 MTN NGN400 - ₦387.…" at bounding box center [261, 206] width 207 height 14
select select "193.98-200"
click at [158, 199] on select "Select Denomination MTN NGN100 - ₦96.99 MTN NGN200 - ₦193.98 MTN NGN400 - ₦387.…" at bounding box center [261, 206] width 207 height 14
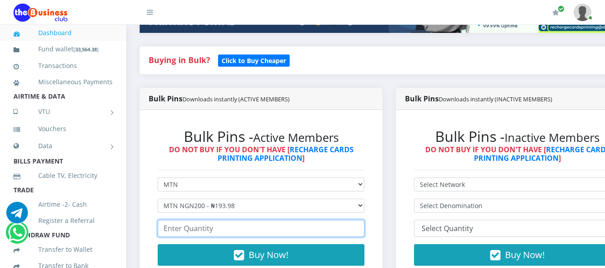
click at [313, 220] on input "number" at bounding box center [261, 228] width 207 height 17
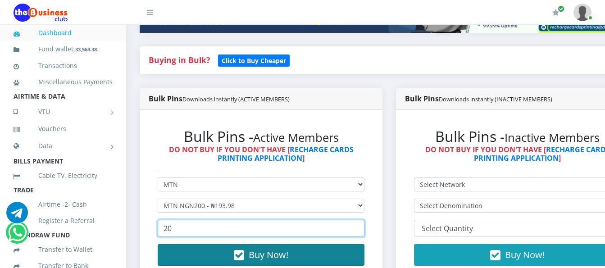
type input "20"
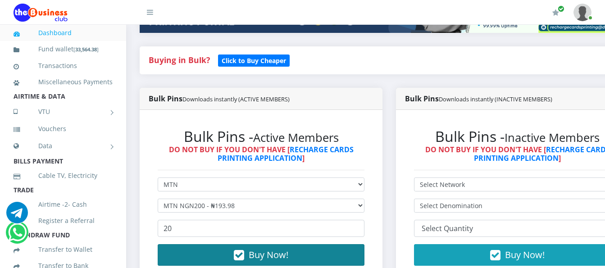
click at [256, 252] on span "Buy Now!" at bounding box center [269, 255] width 40 height 12
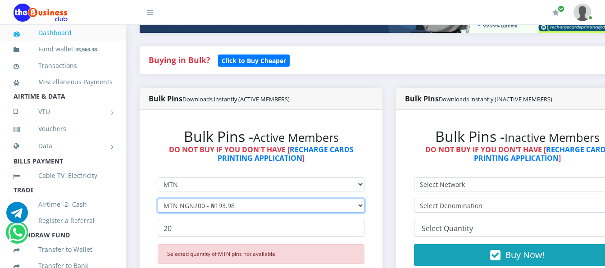
click at [363, 199] on select "Select Denomination MTN NGN100 - ₦96.99 MTN NGN200 - ₦193.98 MTN NGN400 - ₦387.…" at bounding box center [261, 206] width 207 height 14
select select "484.95-500"
click at [158, 199] on select "Select Denomination MTN NGN100 - ₦96.99 MTN NGN200 - ₦193.98 MTN NGN400 - ₦387.…" at bounding box center [261, 206] width 207 height 14
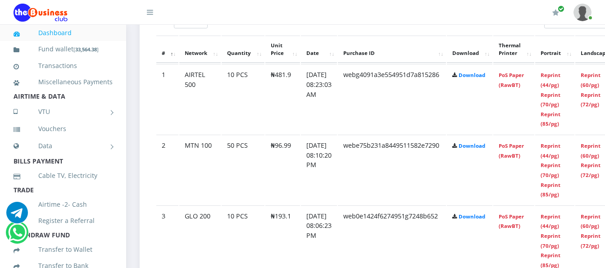
scroll to position [541, 0]
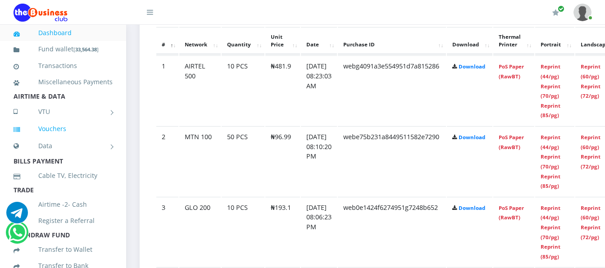
click at [40, 132] on link "Vouchers" at bounding box center [63, 128] width 99 height 21
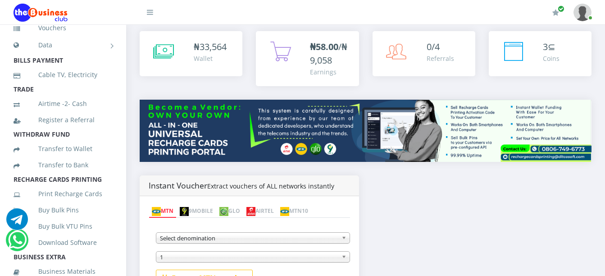
scroll to position [111, 0]
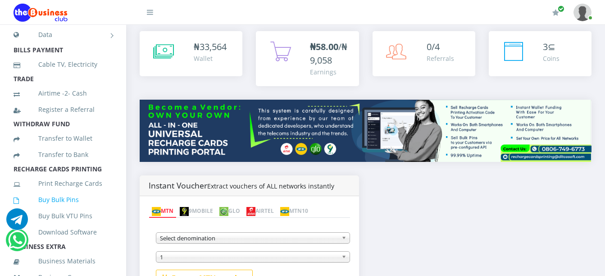
click at [75, 210] on link "Buy Bulk Pins" at bounding box center [63, 199] width 99 height 21
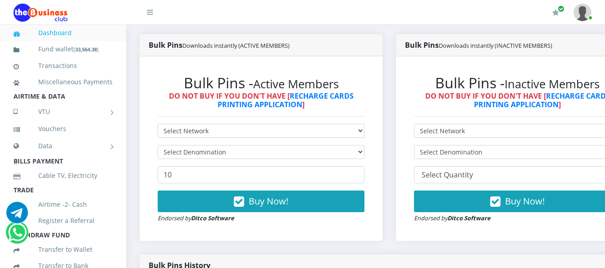
select select "MTN"
click at [158, 124] on select "Select Network MTN Globacom 9Mobile Airtel" at bounding box center [261, 131] width 207 height 14
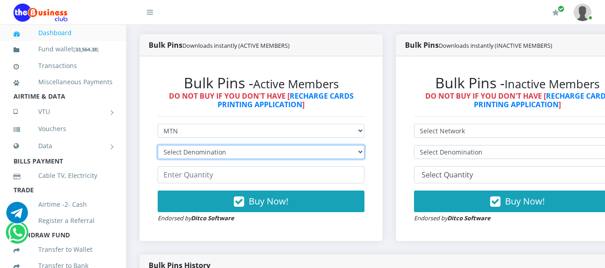
click at [208, 145] on select "Select Denomination MTN NGN100 - ₦96.99 MTN NGN200 - ₦193.98 MTN NGN400 - ₦387.…" at bounding box center [261, 152] width 207 height 14
select select "193.98-200"
click at [158, 145] on select "Select Denomination MTN NGN100 - ₦96.99 MTN NGN200 - ₦193.98 MTN NGN400 - ₦387.…" at bounding box center [261, 152] width 207 height 14
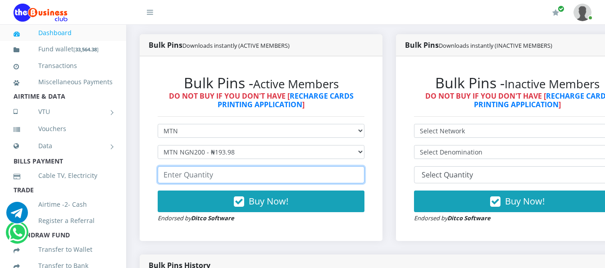
click at [210, 169] on input "number" at bounding box center [261, 174] width 207 height 17
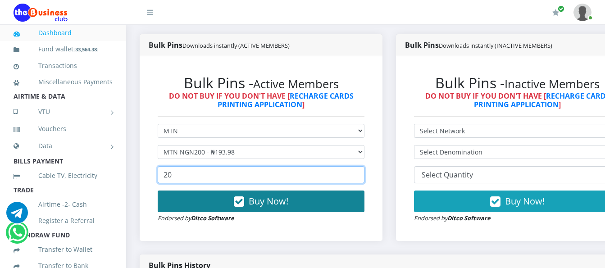
type input "20"
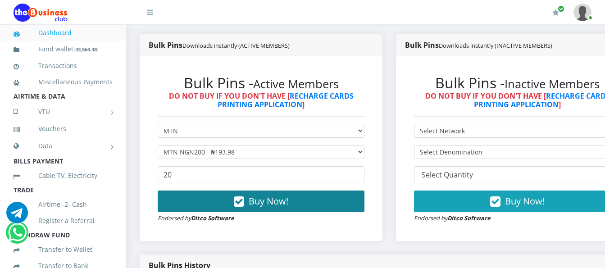
click at [227, 194] on button "Buy Now!" at bounding box center [261, 202] width 207 height 22
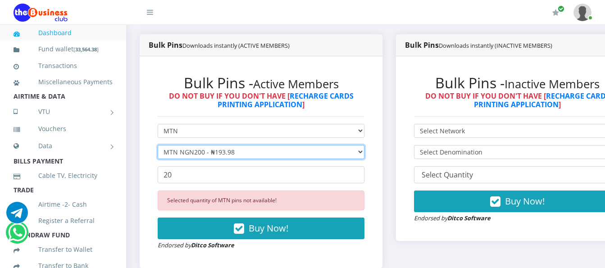
click at [242, 146] on select "Select Denomination MTN NGN100 - ₦96.99 MTN NGN200 - ₦193.98 MTN NGN400 - ₦387.…" at bounding box center [261, 152] width 207 height 14
select select "96.99-100"
click at [158, 145] on select "Select Denomination MTN NGN100 - ₦96.99 MTN NGN200 - ₦193.98 MTN NGN400 - ₦387.…" at bounding box center [261, 152] width 207 height 14
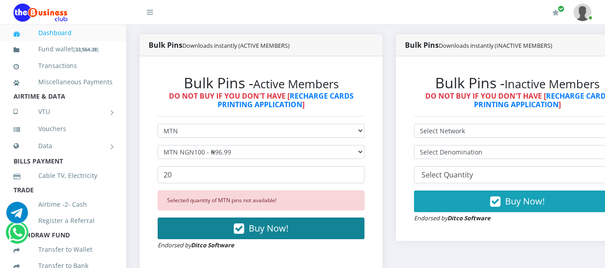
click at [277, 230] on button "Buy Now!" at bounding box center [261, 229] width 207 height 22
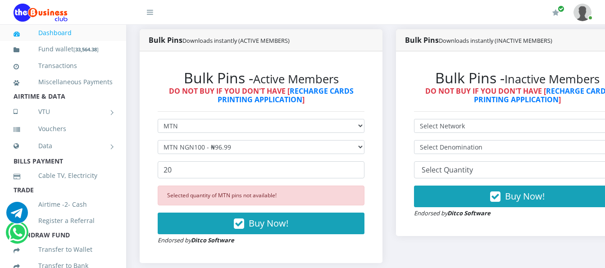
scroll to position [144, 0]
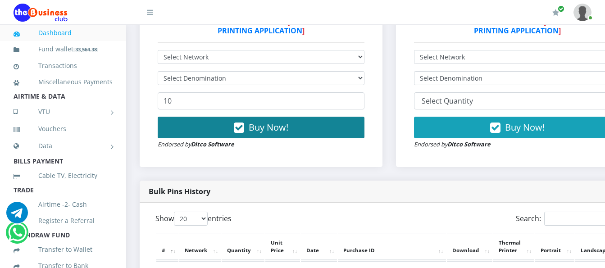
scroll to position [210, 0]
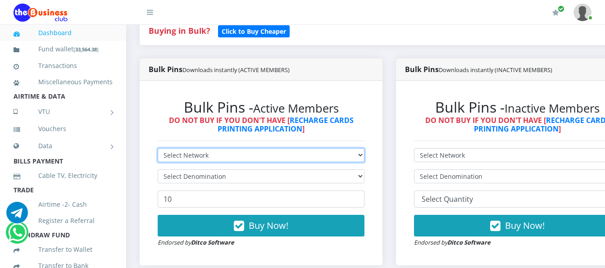
click at [352, 148] on select "Select Network MTN Globacom 9Mobile Airtel" at bounding box center [261, 155] width 207 height 14
select select "MTN"
click at [158, 148] on select "Select Network MTN Globacom 9Mobile Airtel" at bounding box center [261, 155] width 207 height 14
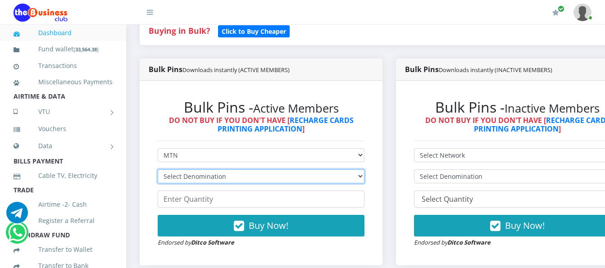
click at [348, 169] on select "Select Denomination MTN NGN100 - ₦96.99 MTN NGN200 - ₦193.98 MTN NGN400 - ₦387.…" at bounding box center [261, 176] width 207 height 14
click at [158, 169] on select "Select Denomination MTN NGN100 - ₦96.99 MTN NGN200 - ₦193.98 MTN NGN400 - ₦387.…" at bounding box center [261, 176] width 207 height 14
click at [352, 169] on select "Select Denomination MTN NGN100 - ₦96.99 MTN NGN200 - ₦193.98 MTN NGN400 - ₦387.…" at bounding box center [261, 176] width 207 height 14
select select "193.98-200"
click at [158, 169] on select "Select Denomination MTN NGN100 - ₦96.99 MTN NGN200 - ₦193.98 MTN NGN400 - ₦387.…" at bounding box center [261, 176] width 207 height 14
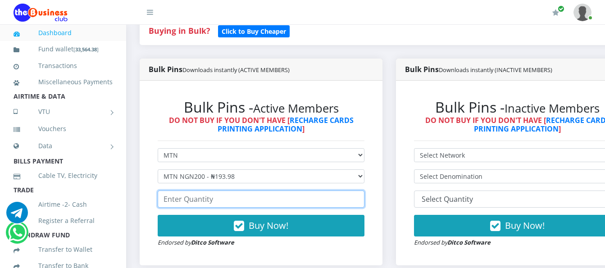
click at [316, 191] on input "number" at bounding box center [261, 199] width 207 height 17
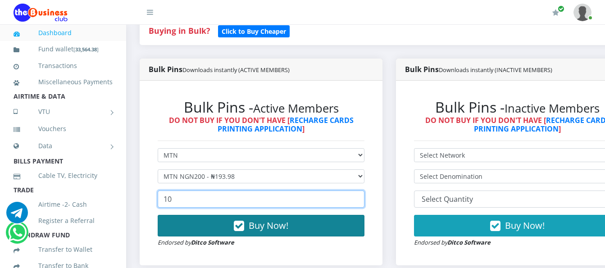
type input "10"
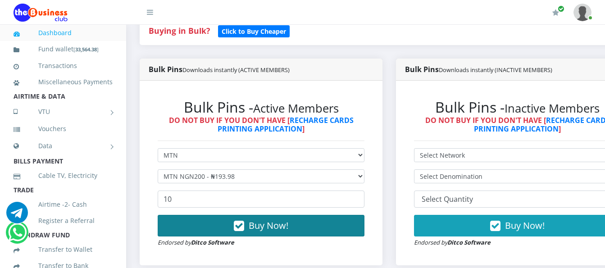
click at [306, 217] on button "Buy Now!" at bounding box center [261, 226] width 207 height 22
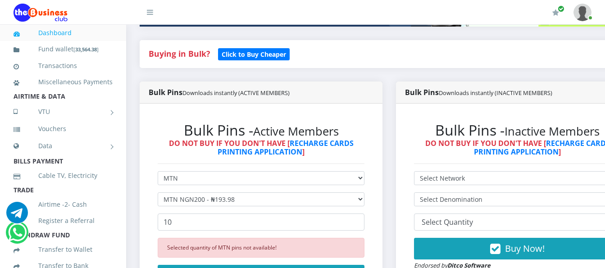
scroll to position [164, 0]
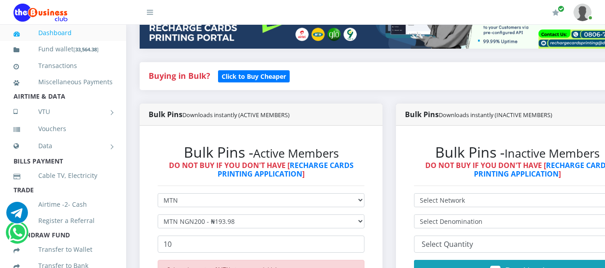
click at [19, 233] on icon at bounding box center [17, 233] width 18 height 22
